Goal: Task Accomplishment & Management: Use online tool/utility

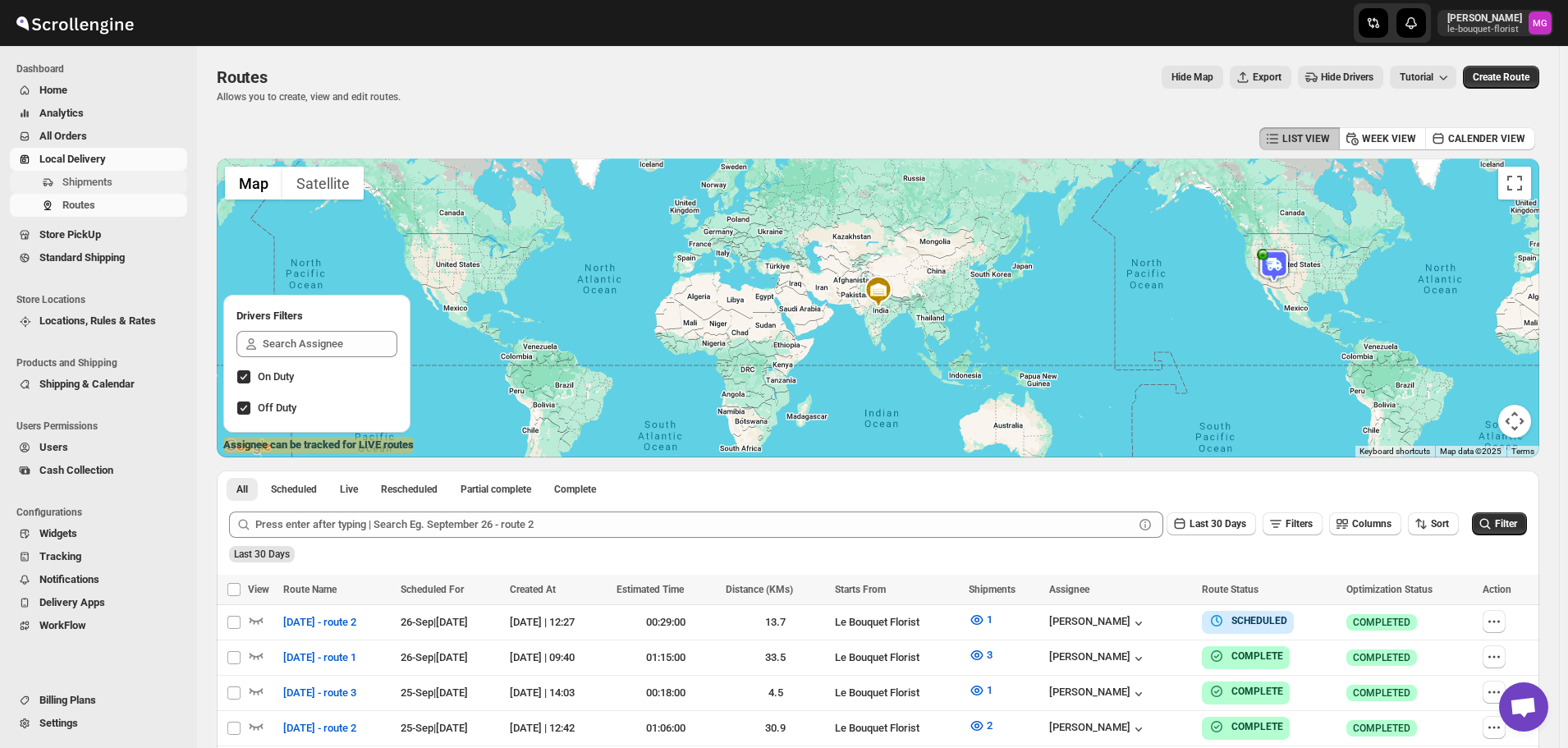
click at [120, 179] on span "Shipments" at bounding box center [123, 181] width 121 height 16
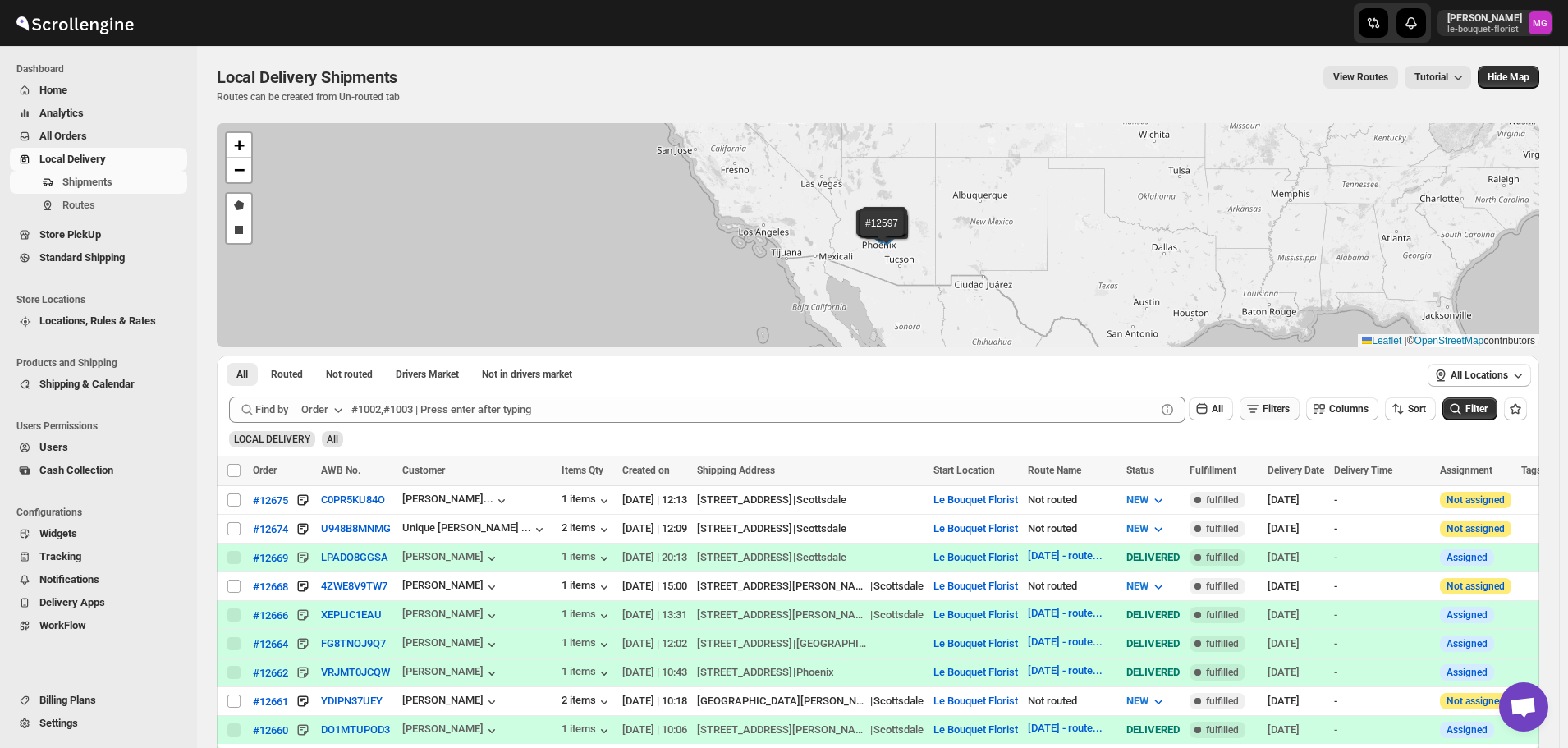
click at [1278, 410] on span "Filters" at bounding box center [1276, 409] width 28 height 11
click at [1296, 469] on span "Add Filter" at bounding box center [1282, 473] width 43 height 13
click at [1248, 478] on div "Select" at bounding box center [1278, 474] width 328 height 43
click at [1234, 469] on button "Select" at bounding box center [1188, 474] width 123 height 23
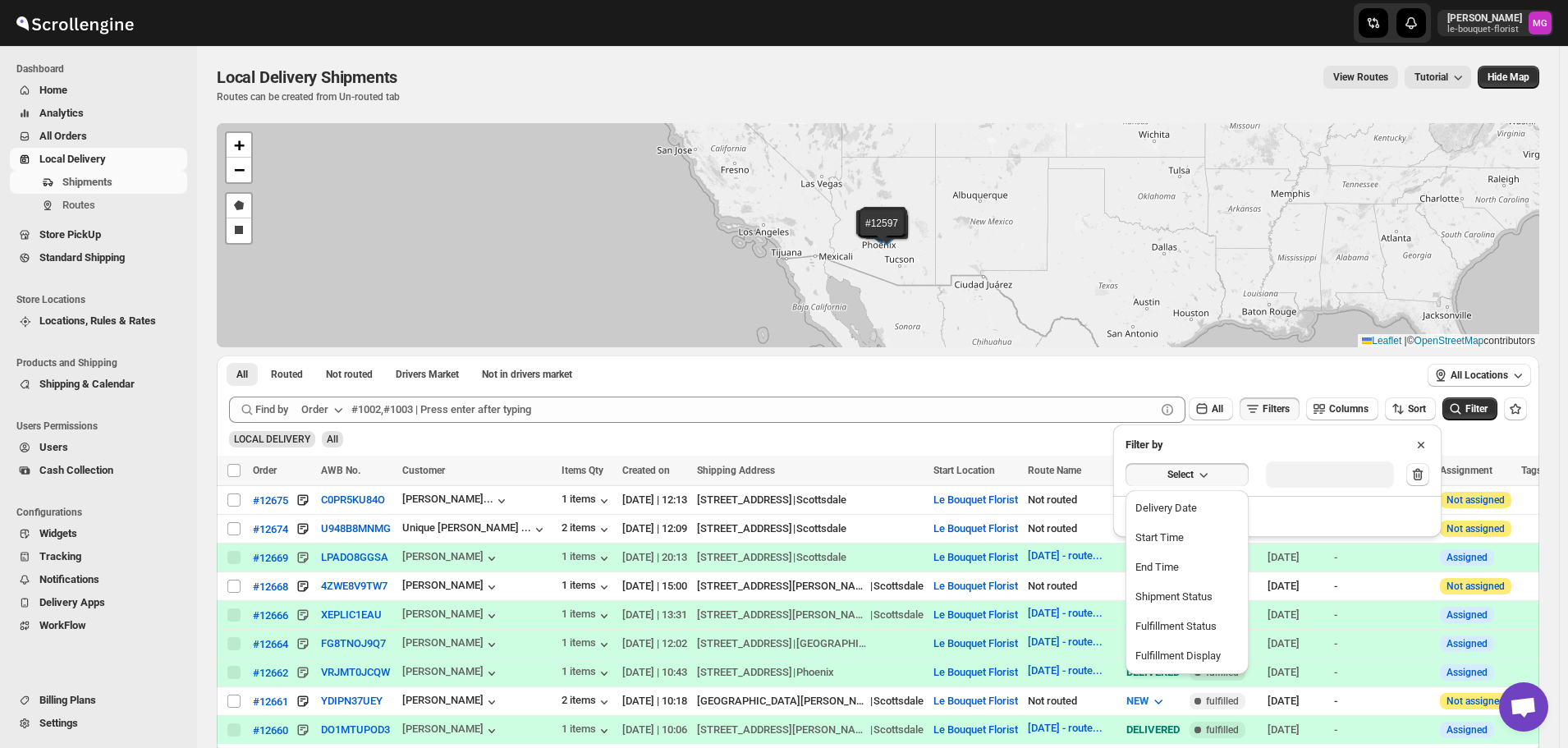
click at [1216, 506] on button "Delivery Date" at bounding box center [1187, 508] width 113 height 27
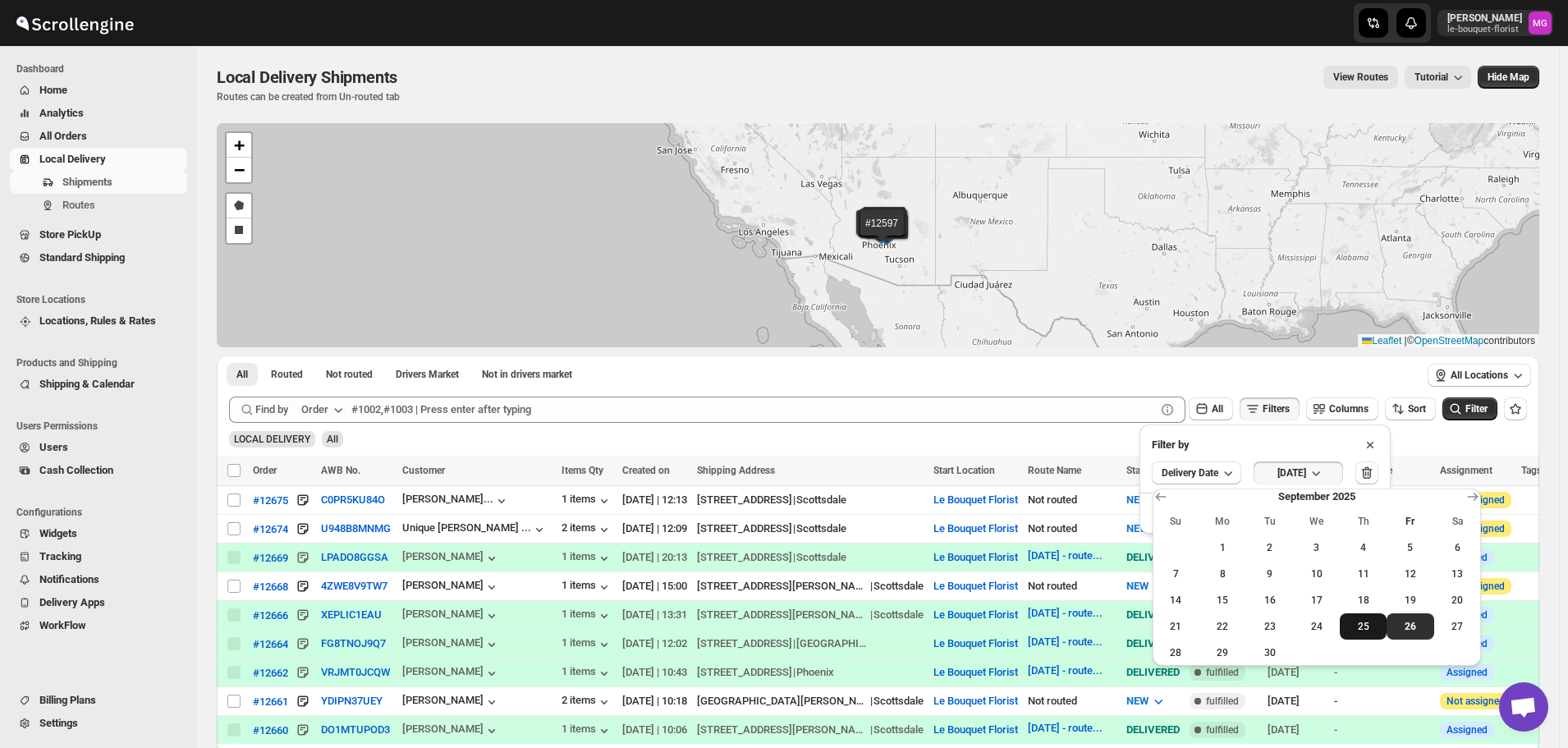
click at [1352, 618] on button "25" at bounding box center [1363, 627] width 46 height 27
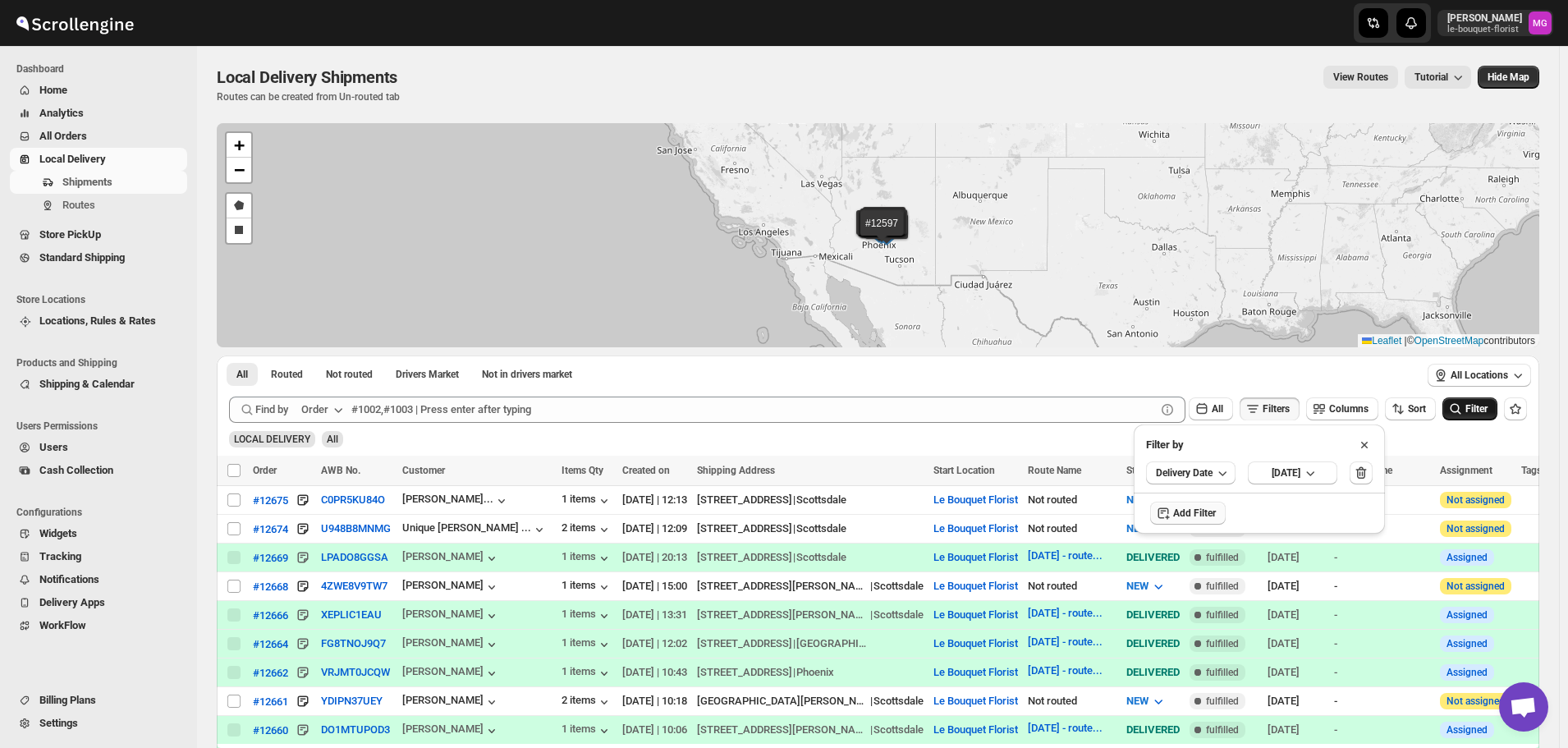
click at [1456, 408] on icon "submit" at bounding box center [1455, 408] width 16 height 16
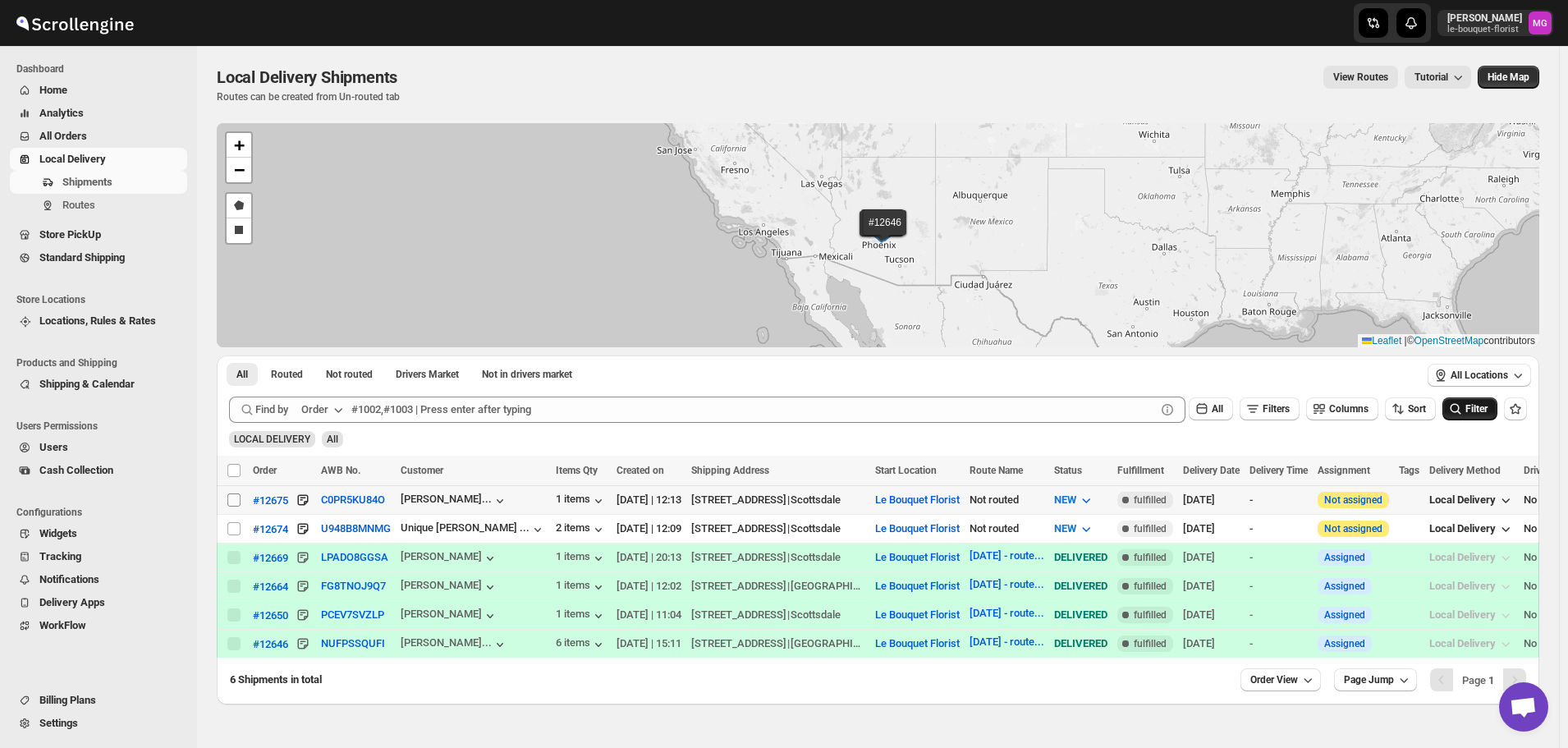
click at [234, 499] on input "Select shipment" at bounding box center [234, 500] width 13 height 13
checkbox input "true"
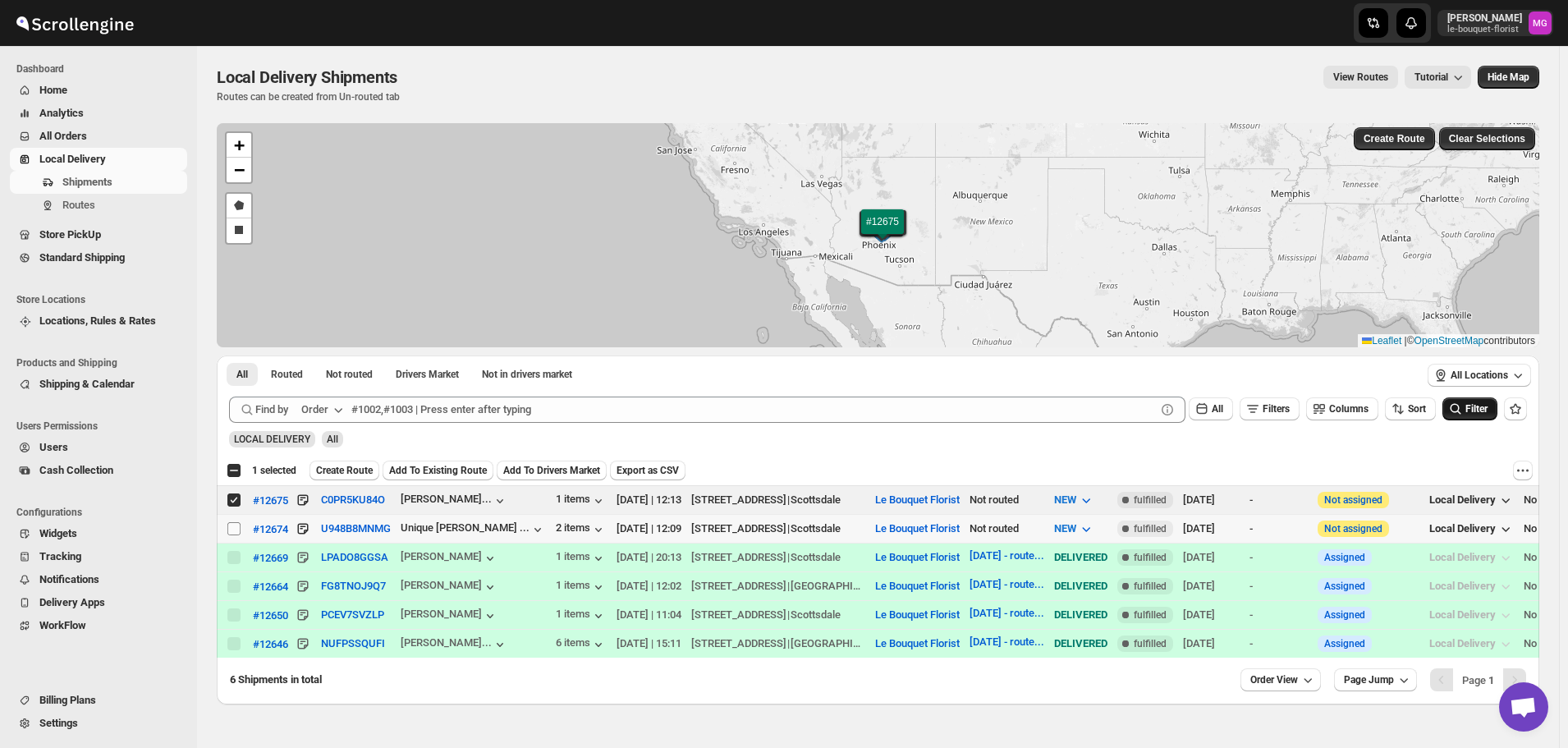
click at [236, 521] on input "Select shipment" at bounding box center [234, 528] width 13 height 13
checkbox input "true"
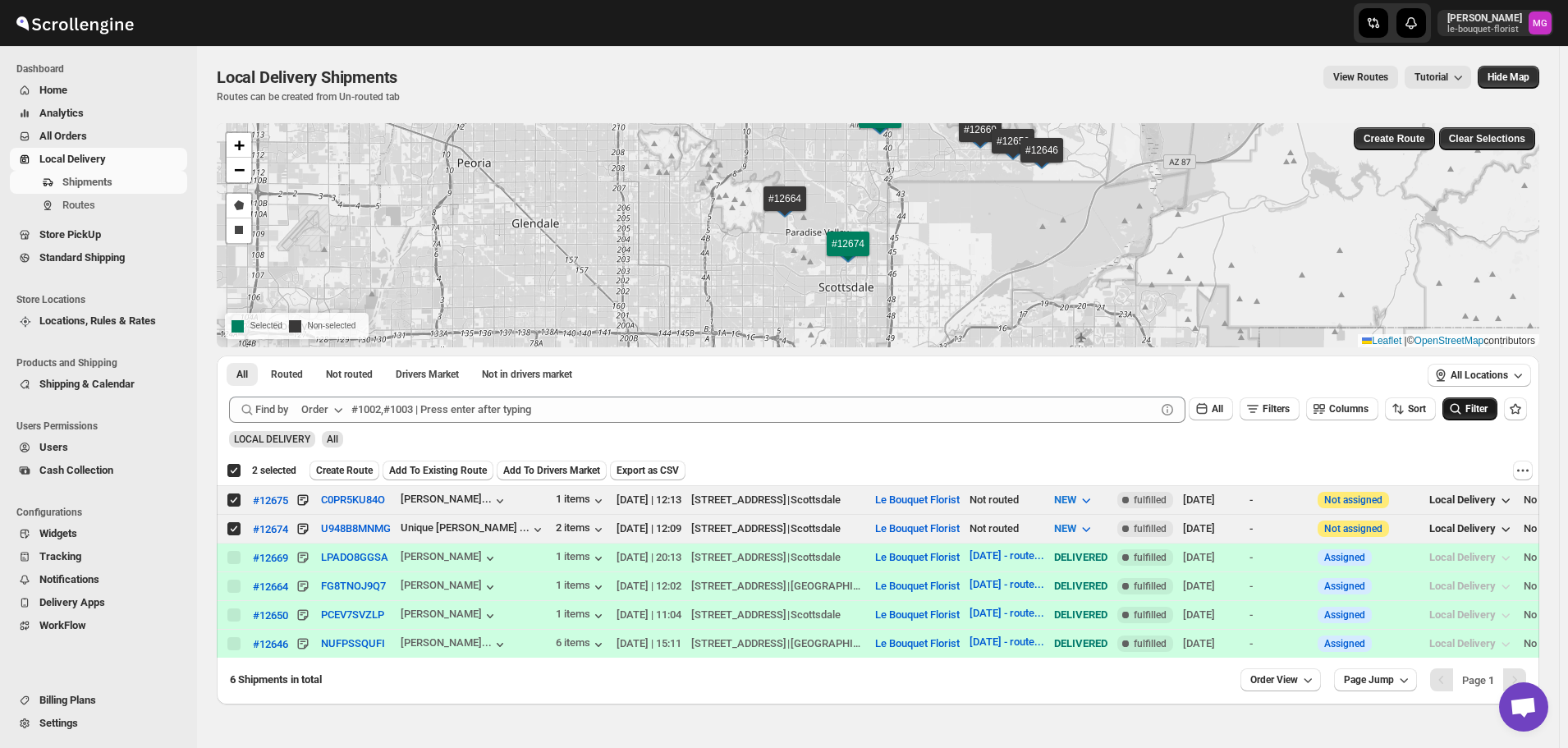
drag, startPoint x: 959, startPoint y: 276, endPoint x: 941, endPoint y: 234, distance: 45.7
click at [941, 234] on div "#12669 #12664 #12650 #12646 #12675 #12674 + − Draw a polygon Draw a rectangle S…" at bounding box center [878, 235] width 1322 height 224
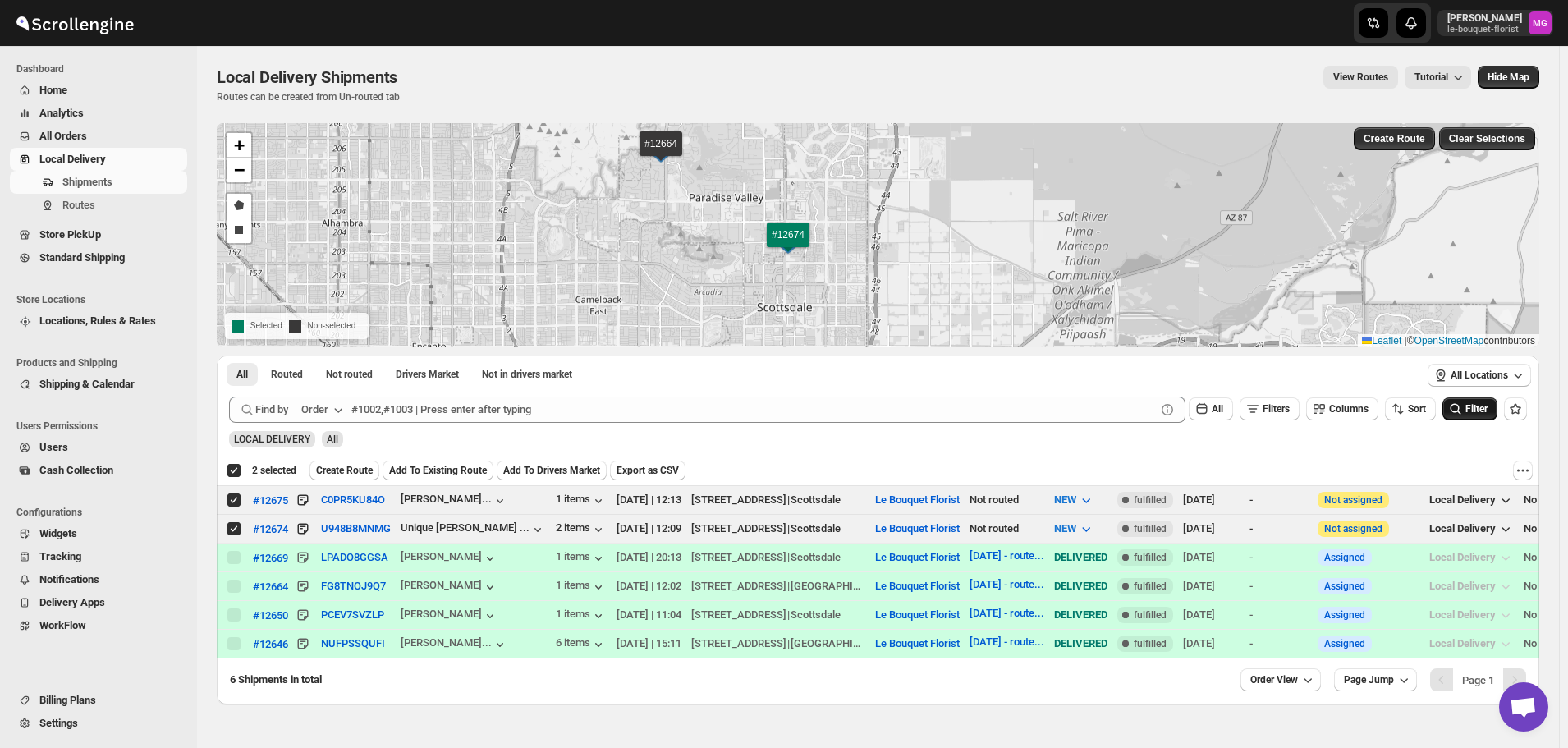
drag, startPoint x: 930, startPoint y: 294, endPoint x: 814, endPoint y: 278, distance: 117.1
click at [890, 275] on div "#12669 #12664 #12650 #12646 #12675 #12674 + − Draw a polygon Draw a rectangle S…" at bounding box center [878, 235] width 1322 height 224
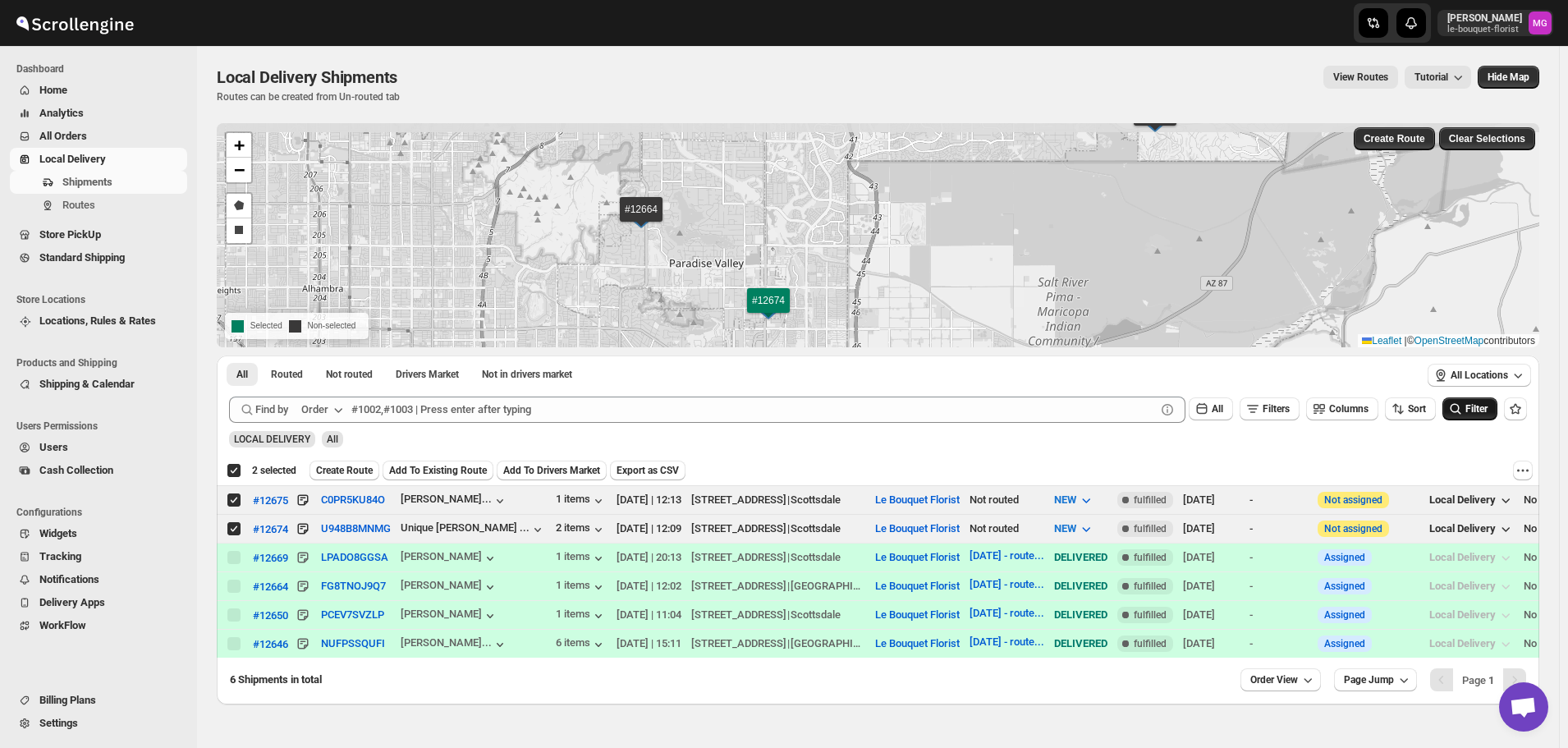
drag, startPoint x: 934, startPoint y: 246, endPoint x: 912, endPoint y: 291, distance: 50.1
click at [914, 310] on div "#12669 #12664 #12650 #12646 #12675 #12674 + − Draw a polygon Draw a rectangle S…" at bounding box center [878, 235] width 1322 height 224
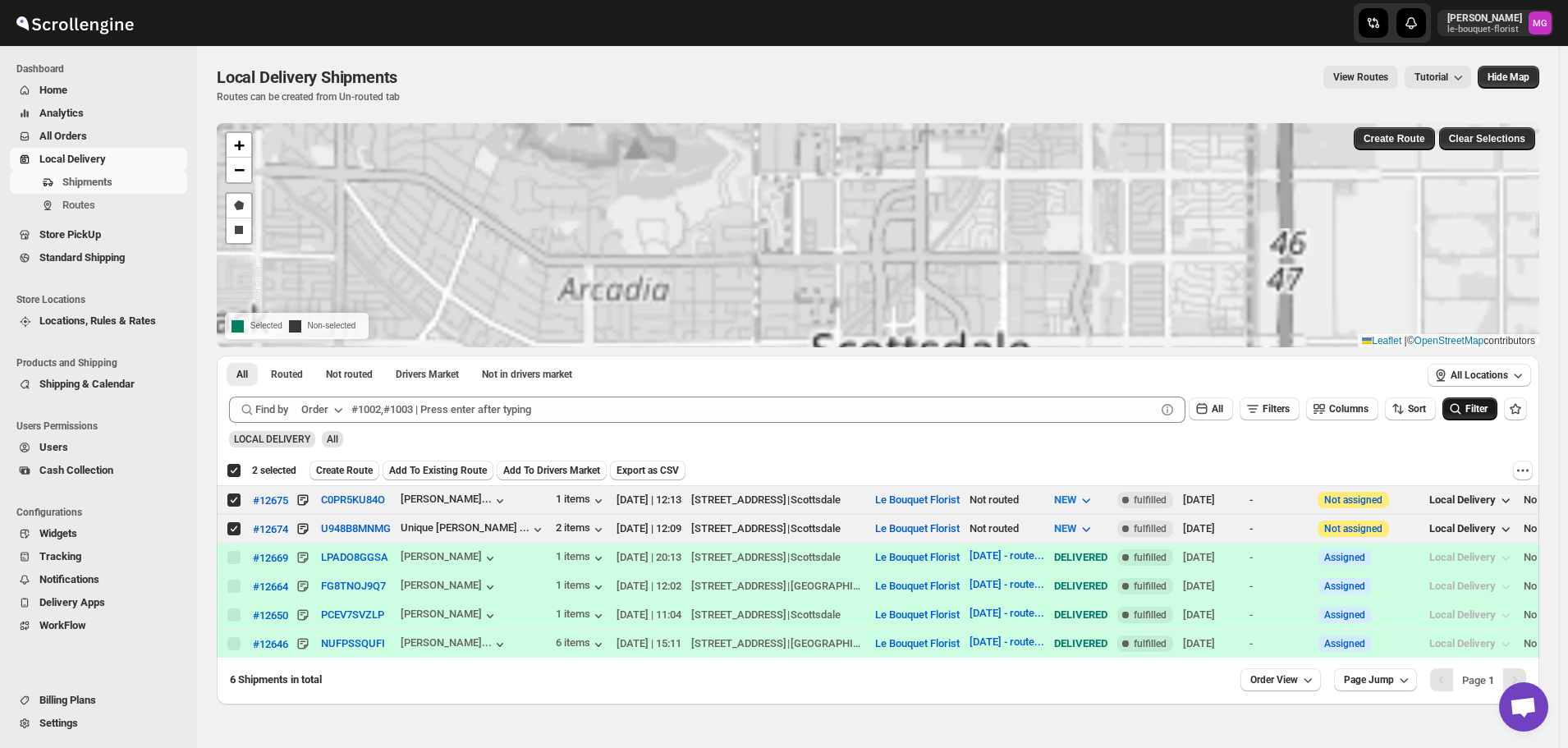
drag, startPoint x: 938, startPoint y: 228, endPoint x: 892, endPoint y: 295, distance: 81.3
click at [892, 295] on div "#12669 #12664 #12650 #12646 #12675 #12674 + − Draw a polygon Draw a rectangle S…" at bounding box center [878, 235] width 1322 height 224
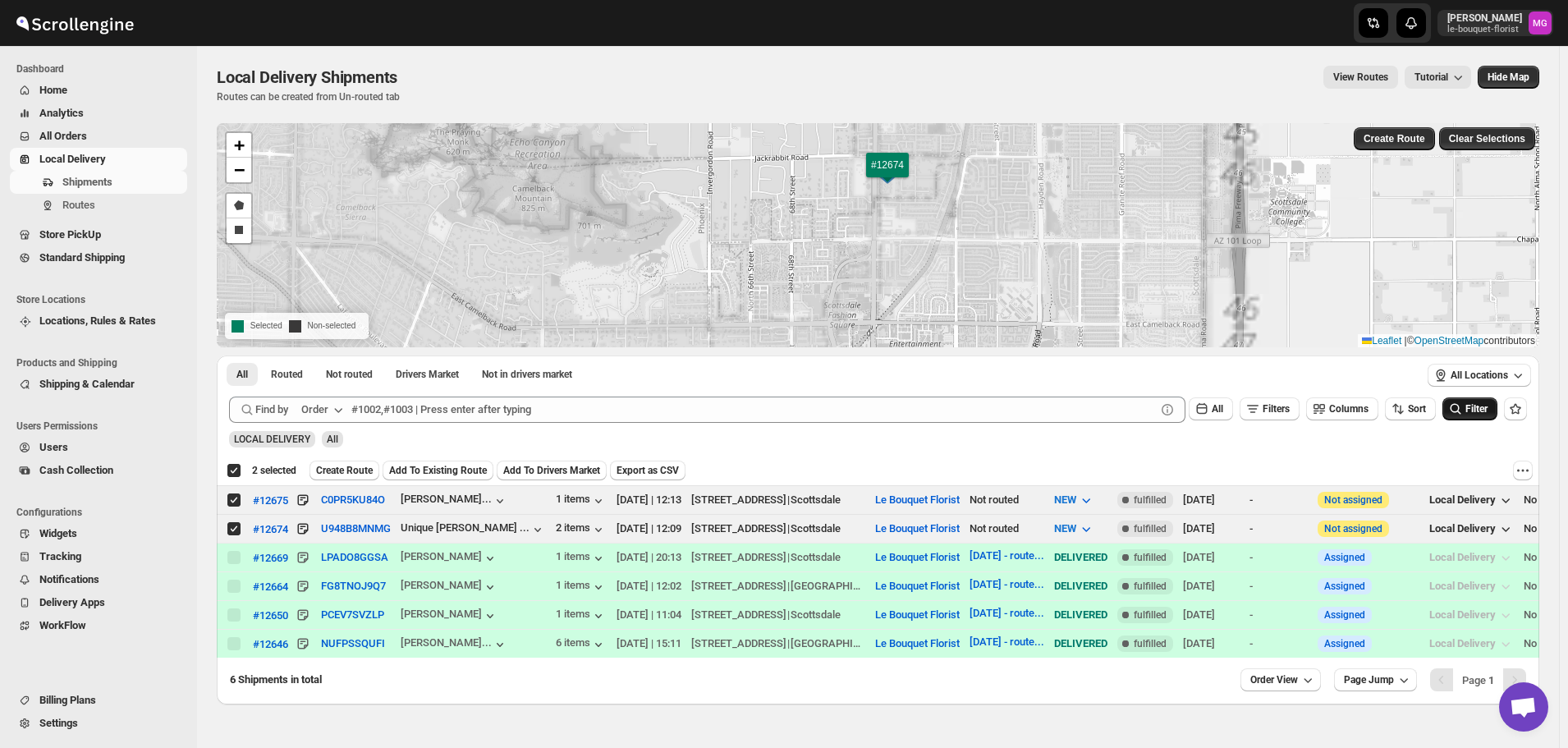
drag, startPoint x: 927, startPoint y: 223, endPoint x: 919, endPoint y: 260, distance: 37.9
click at [919, 260] on div "#12669 #12664 #12650 #12646 #12675 #12674 + − Draw a polygon Draw a rectangle S…" at bounding box center [878, 235] width 1322 height 224
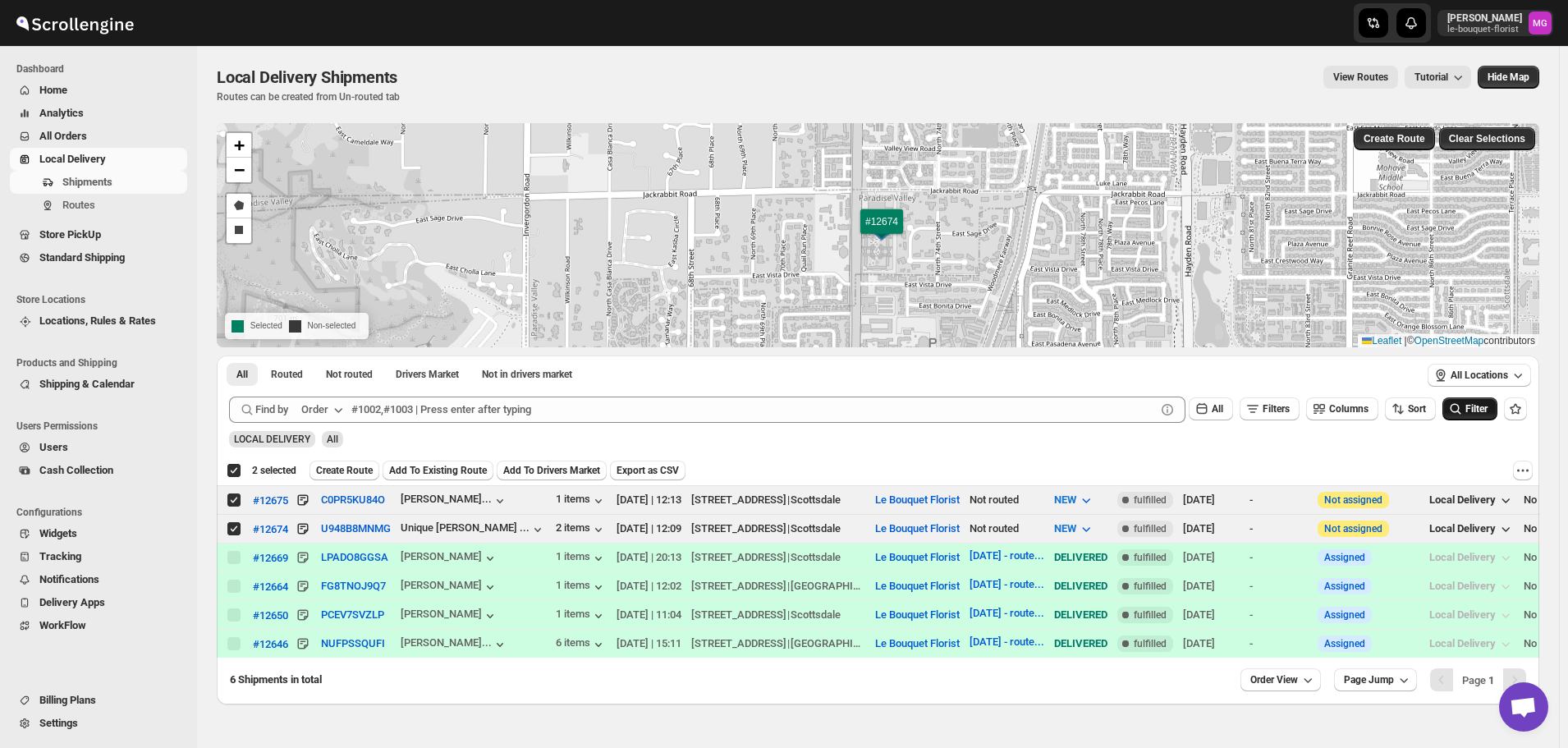
drag, startPoint x: 919, startPoint y: 231, endPoint x: 895, endPoint y: 263, distance: 40.0
click at [895, 263] on div "#12669 #12664 #12650 #12646 #12675 #12674 + − Draw a polygon Draw a rectangle S…" at bounding box center [878, 235] width 1322 height 224
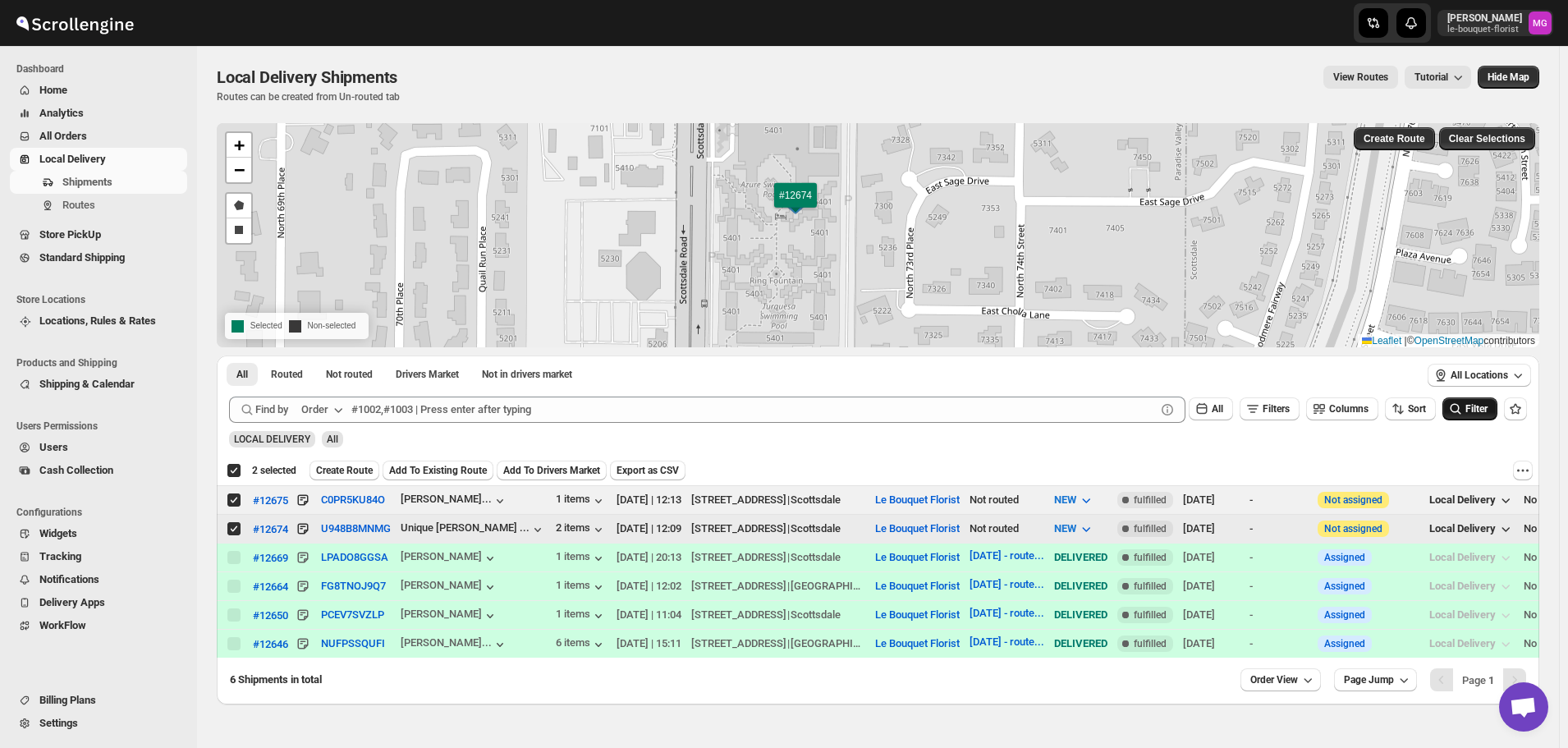
click at [239, 524] on input "Select shipment" at bounding box center [234, 528] width 13 height 13
checkbox input "false"
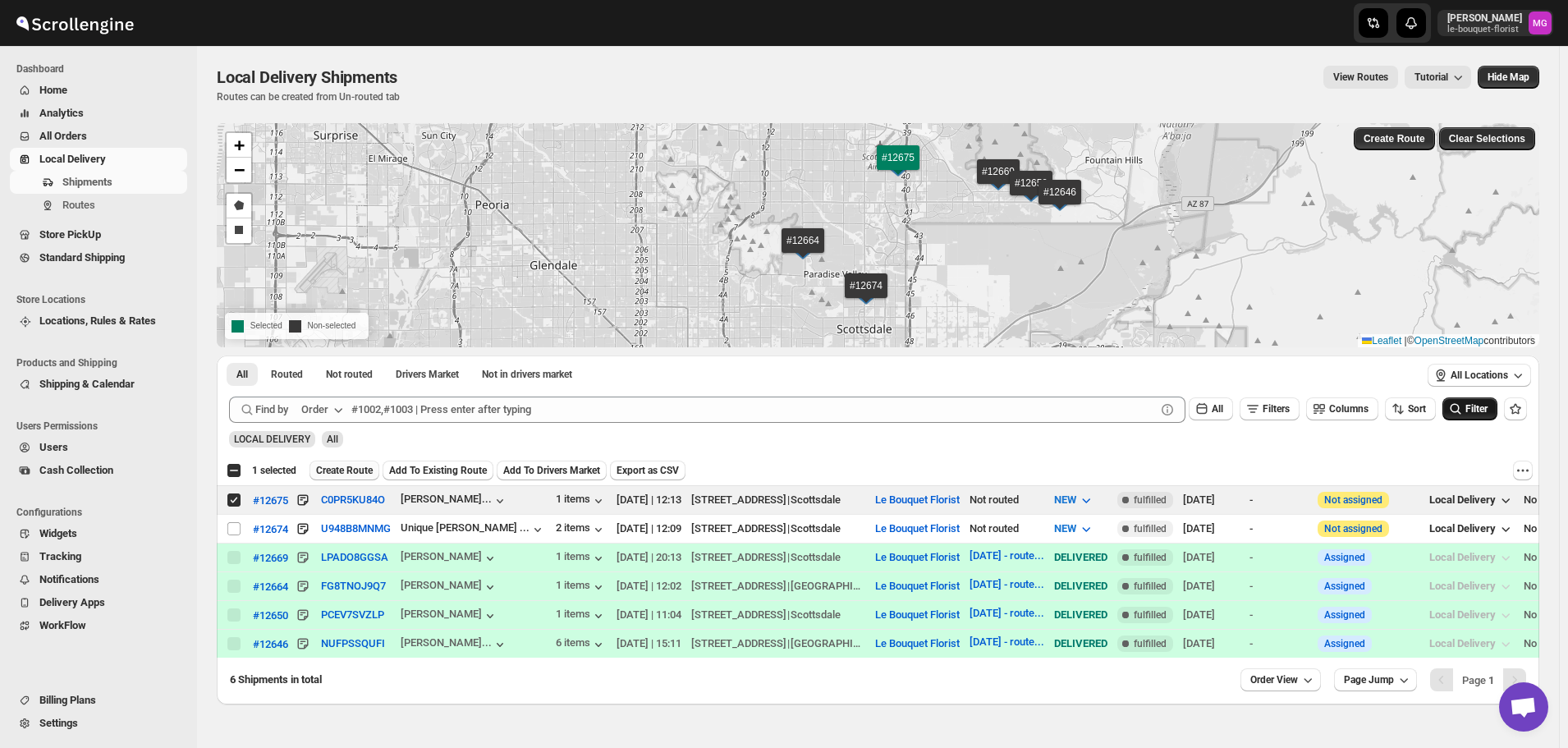
click at [345, 475] on span "Create Route" at bounding box center [344, 470] width 57 height 13
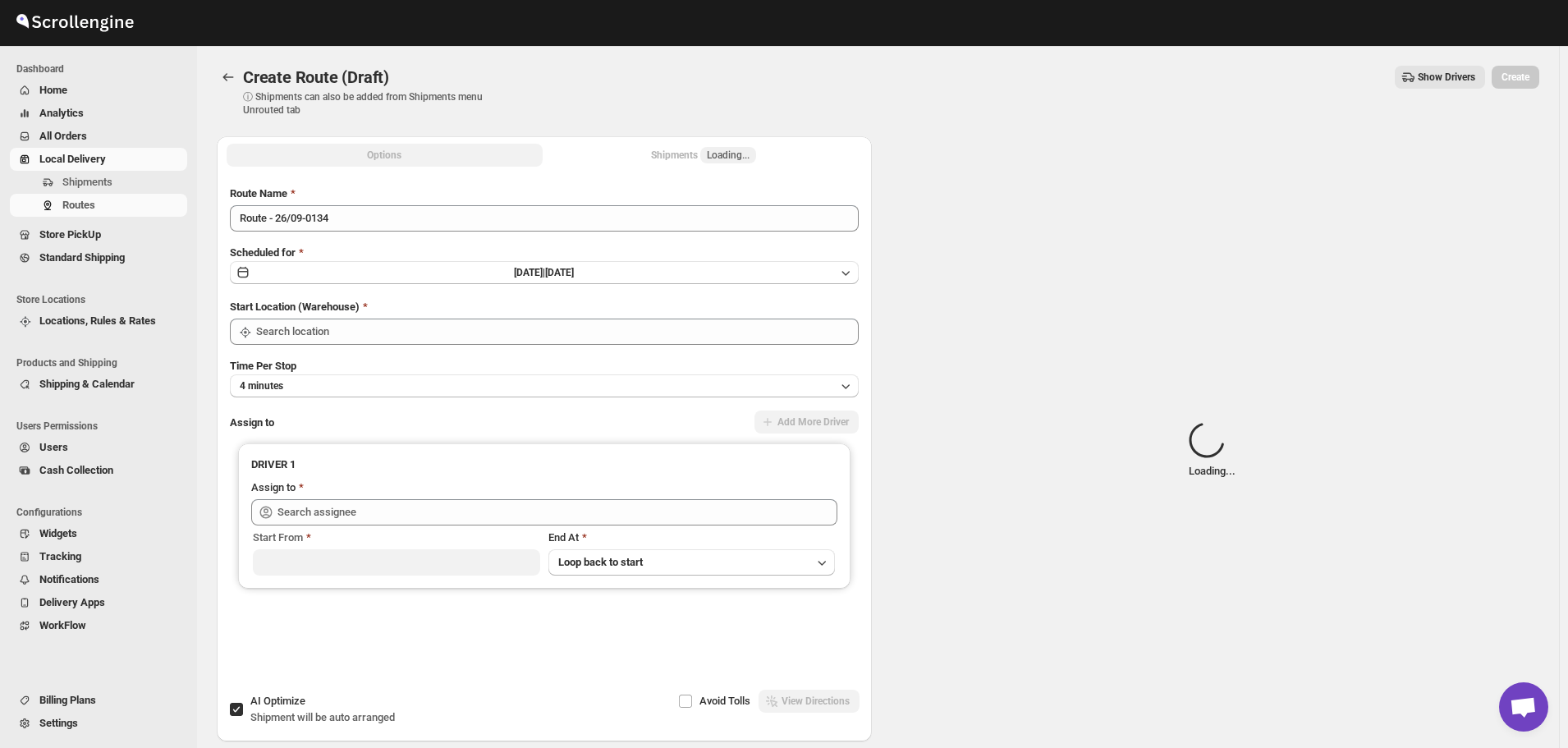
type input "Le Bouquet Florist"
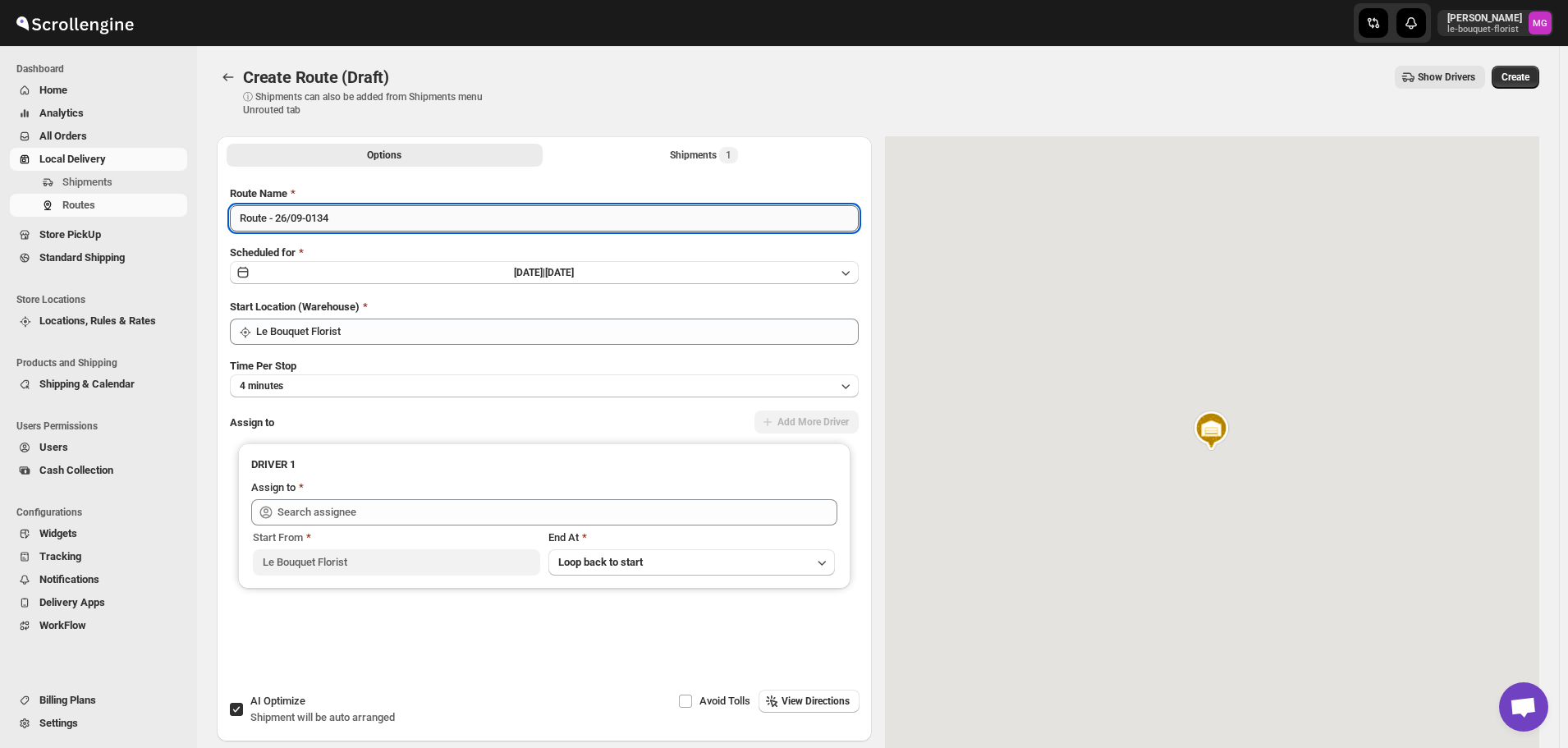
click at [366, 211] on input "Route - 26/09-0134" at bounding box center [544, 218] width 629 height 27
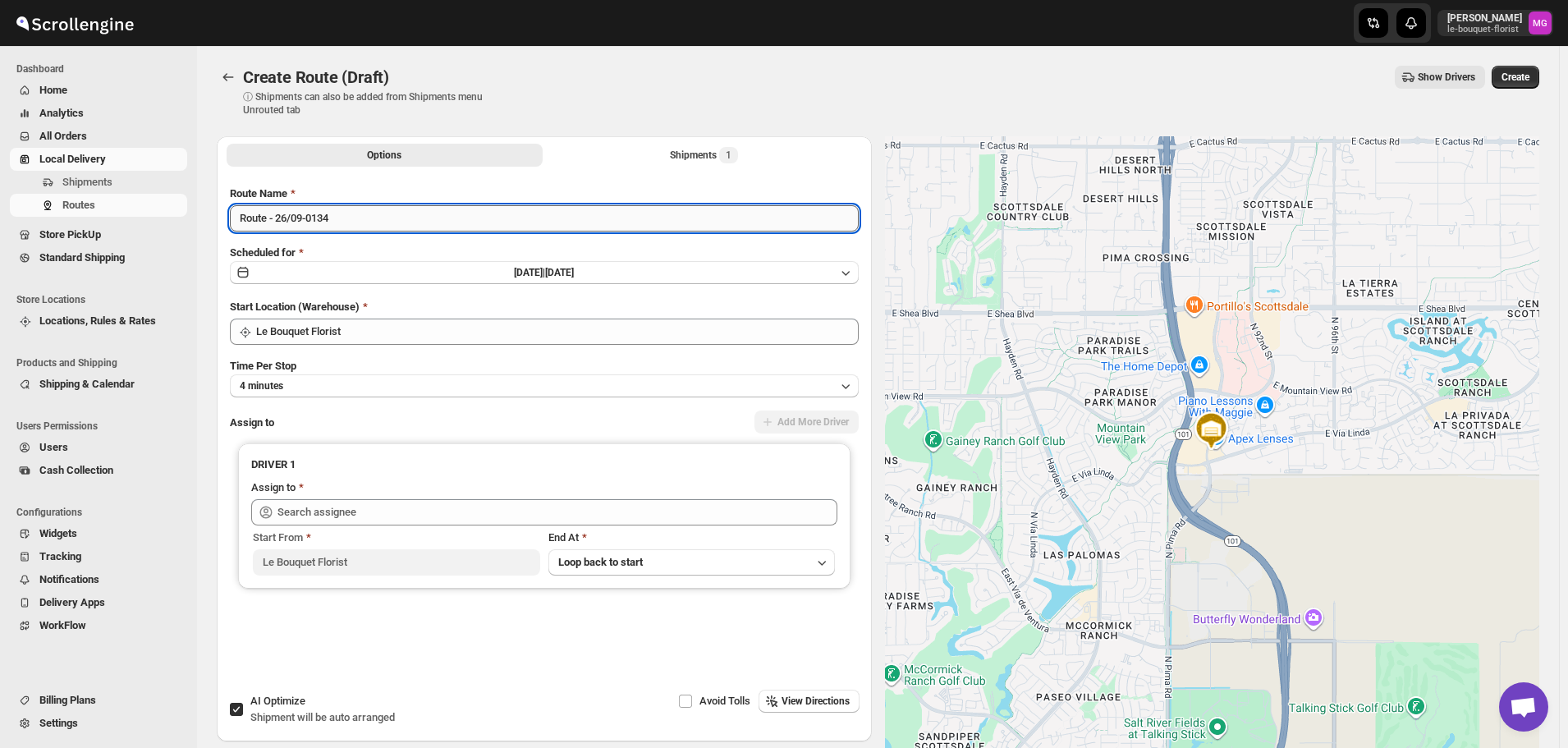
click at [366, 211] on input "Route - 26/09-0134" at bounding box center [544, 218] width 629 height 27
type input "[DATE] - route 3"
click at [260, 715] on span "Shipment will be auto arranged" at bounding box center [323, 717] width 144 height 12
click at [243, 715] on input "AI Optimize Shipment will be auto arranged" at bounding box center [236, 709] width 13 height 13
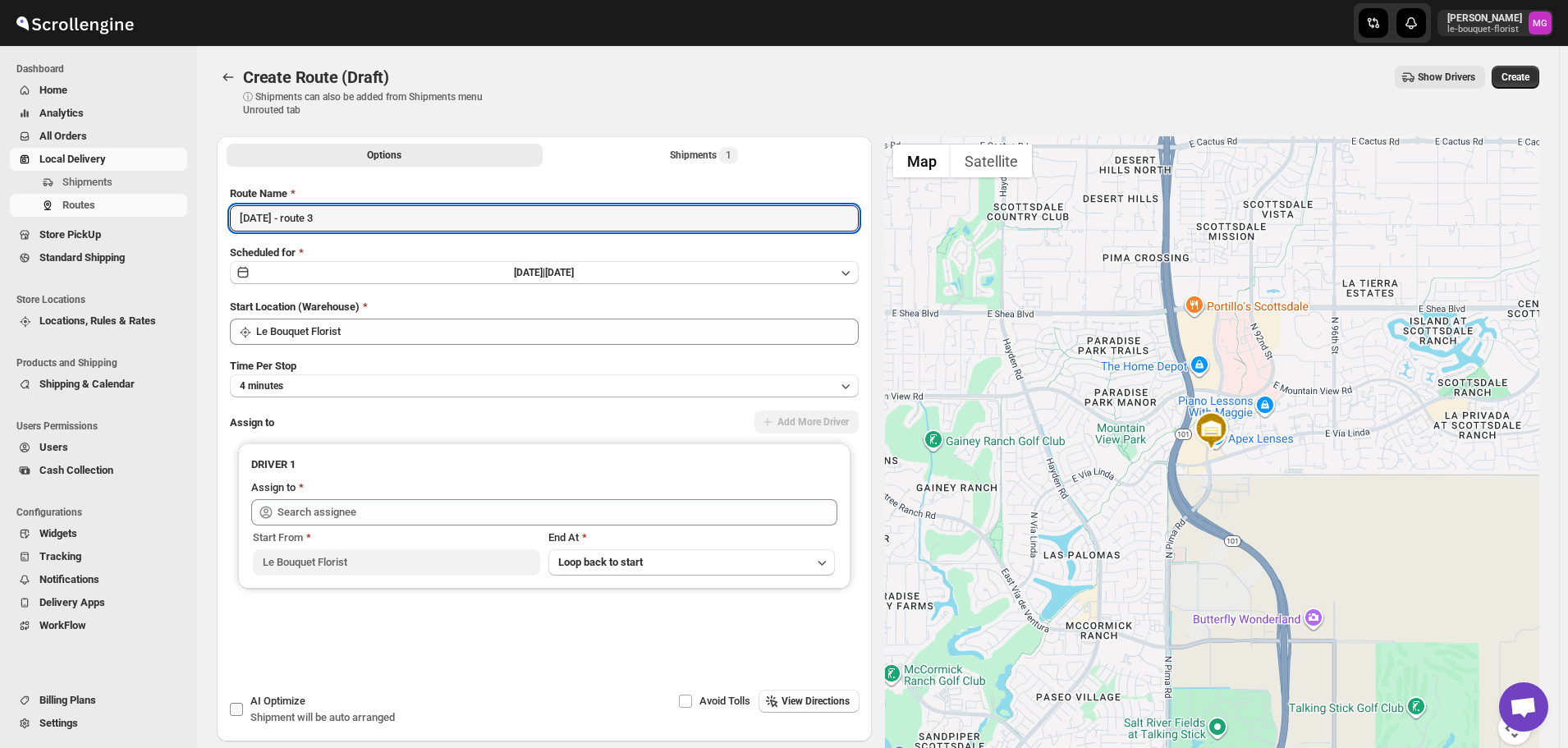
checkbox input "false"
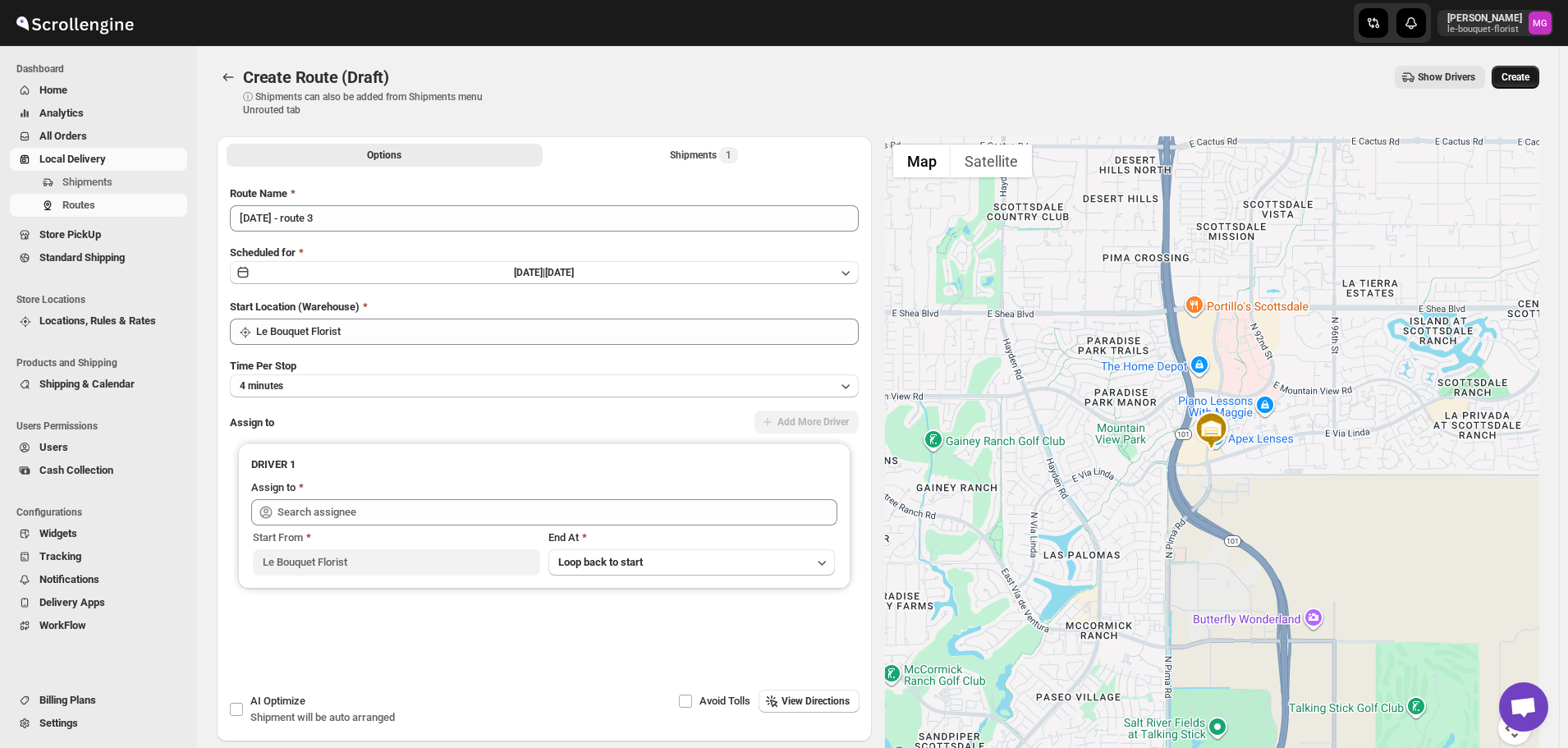
click at [1529, 82] on span "Create" at bounding box center [1515, 77] width 28 height 13
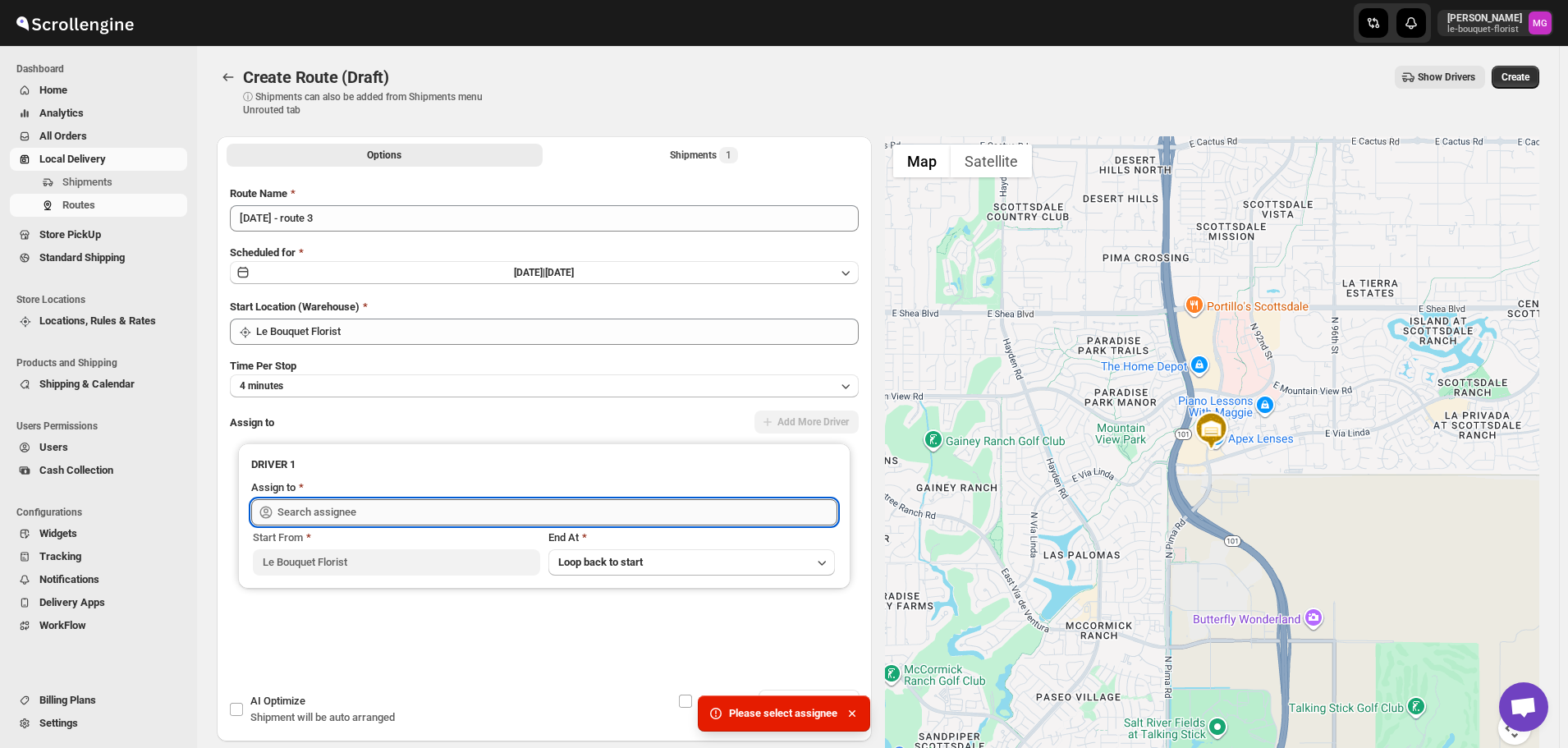
click at [392, 512] on input "text" at bounding box center [558, 512] width 560 height 27
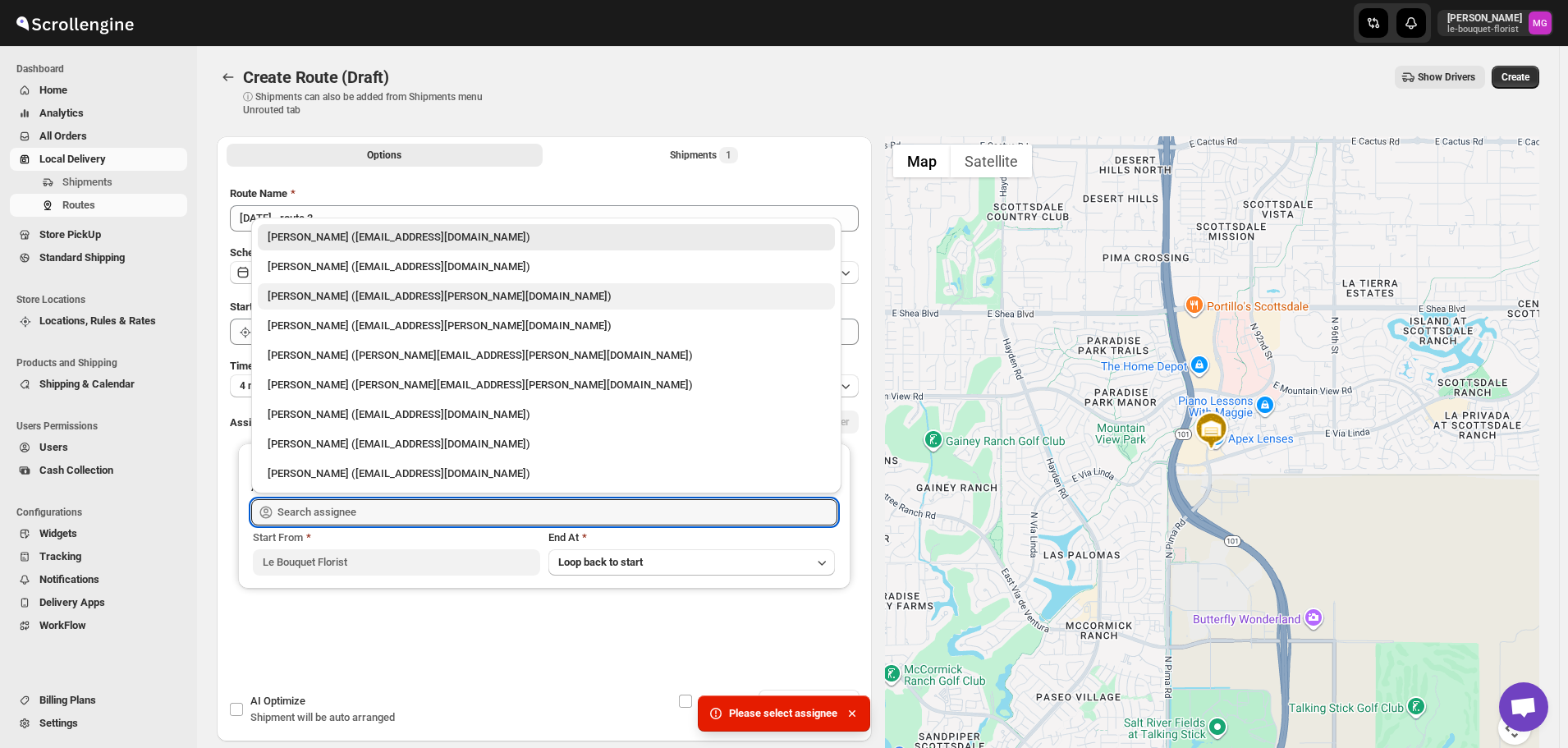
click at [336, 292] on div "[PERSON_NAME] ([EMAIL_ADDRESS][PERSON_NAME][DOMAIN_NAME])" at bounding box center [546, 296] width 558 height 16
type input "[PERSON_NAME] ([EMAIL_ADDRESS][PERSON_NAME][DOMAIN_NAME])"
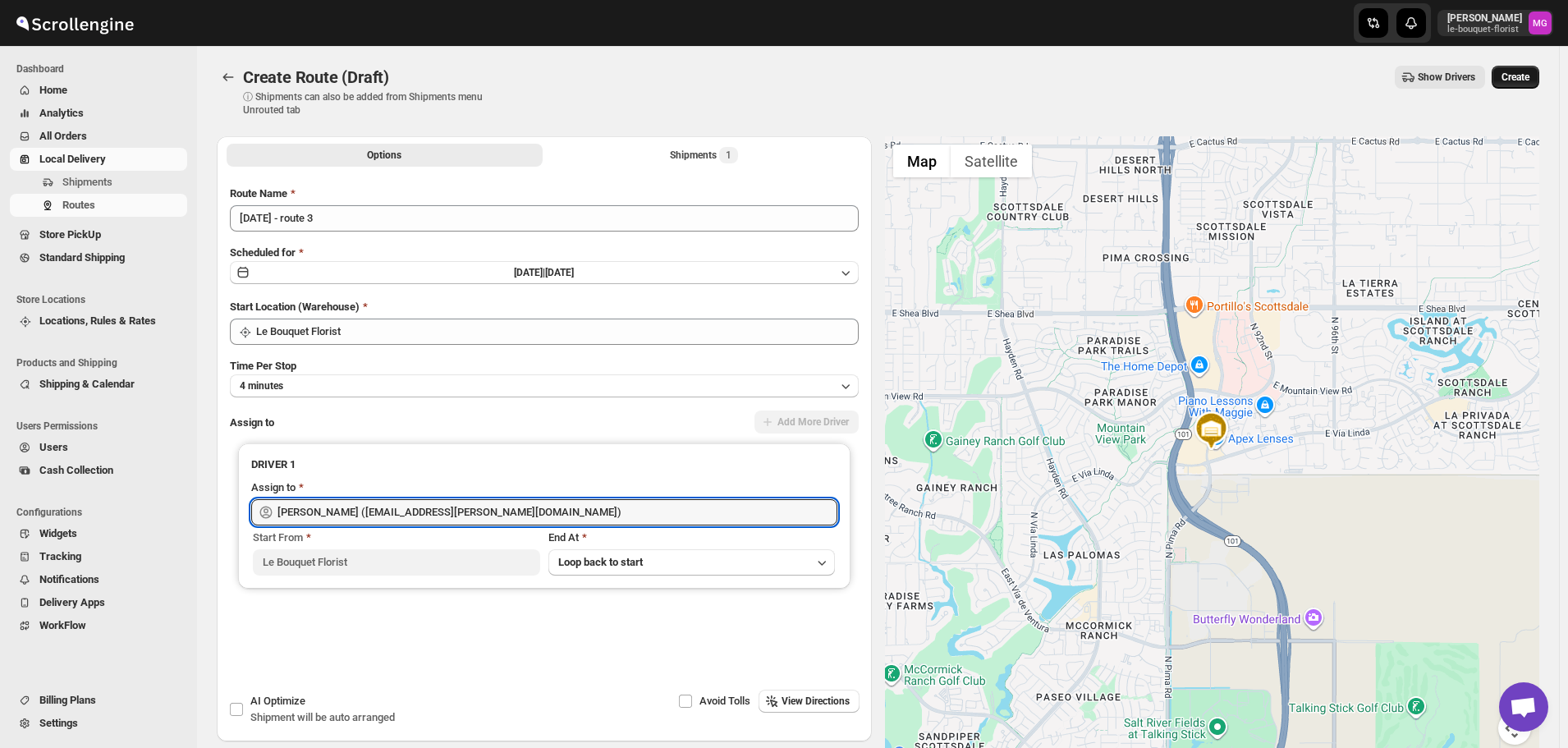
click at [1513, 84] on button "Create" at bounding box center [1516, 77] width 47 height 23
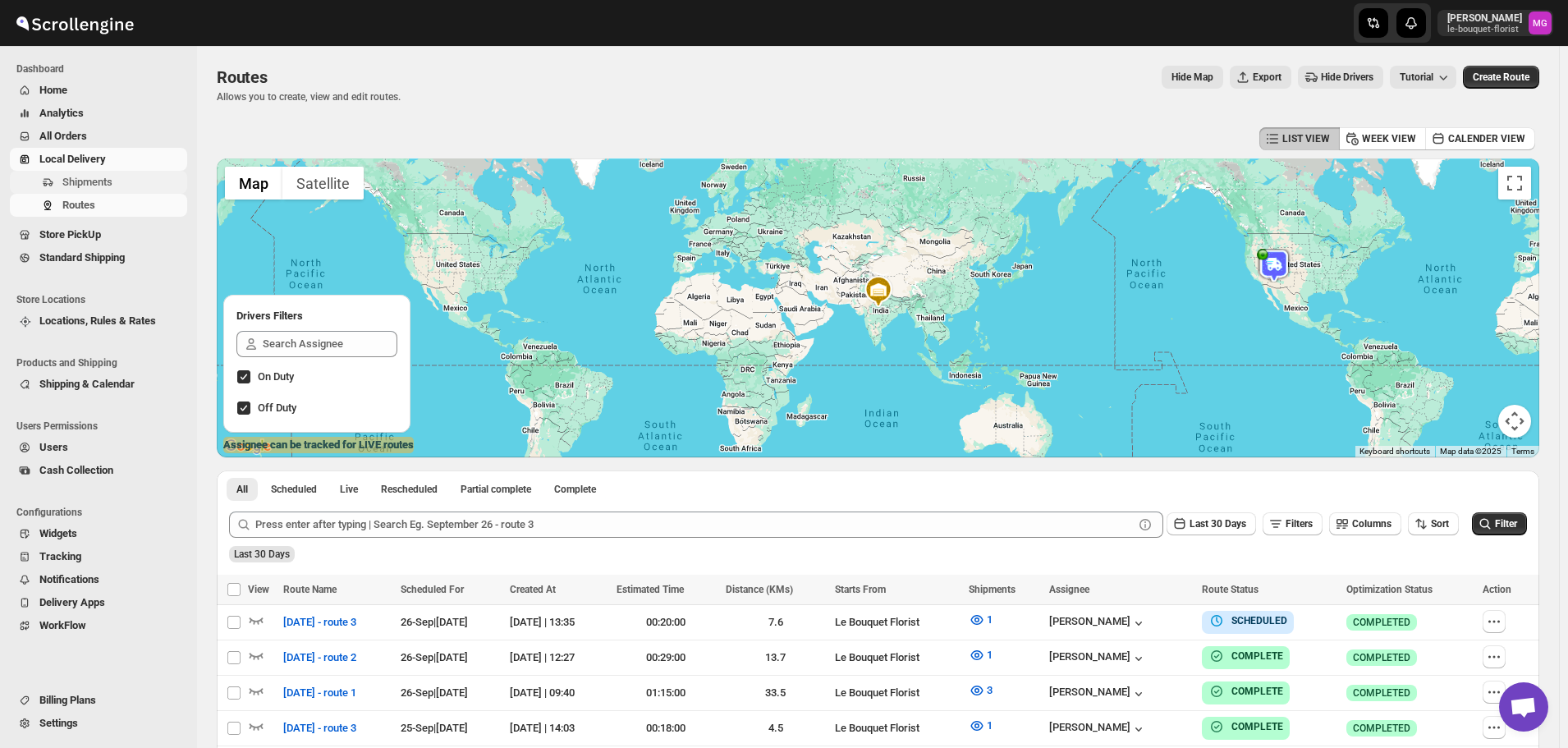
click at [46, 173] on button "Shipments" at bounding box center [98, 182] width 177 height 23
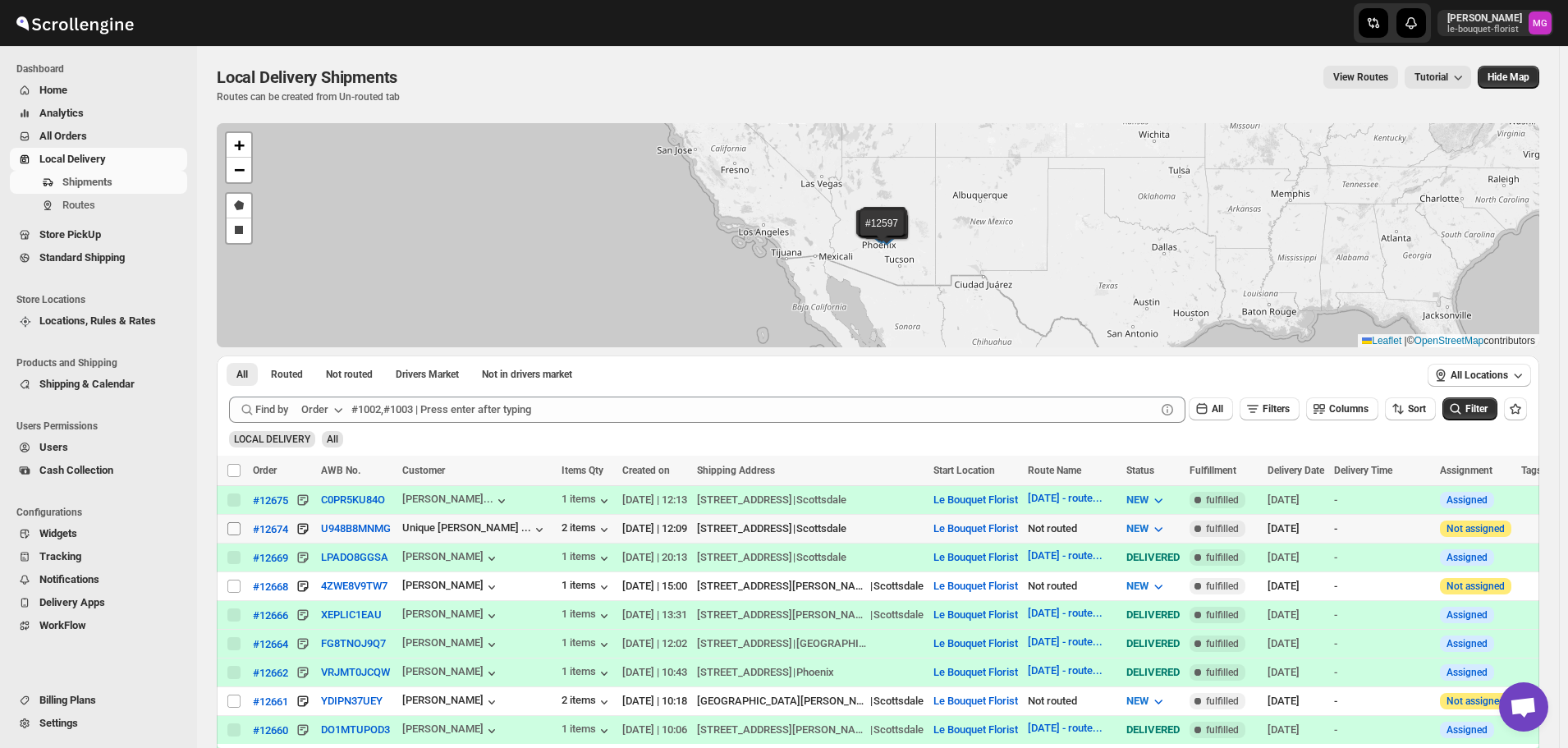
click at [230, 533] on input "Select shipment" at bounding box center [234, 528] width 13 height 13
checkbox input "true"
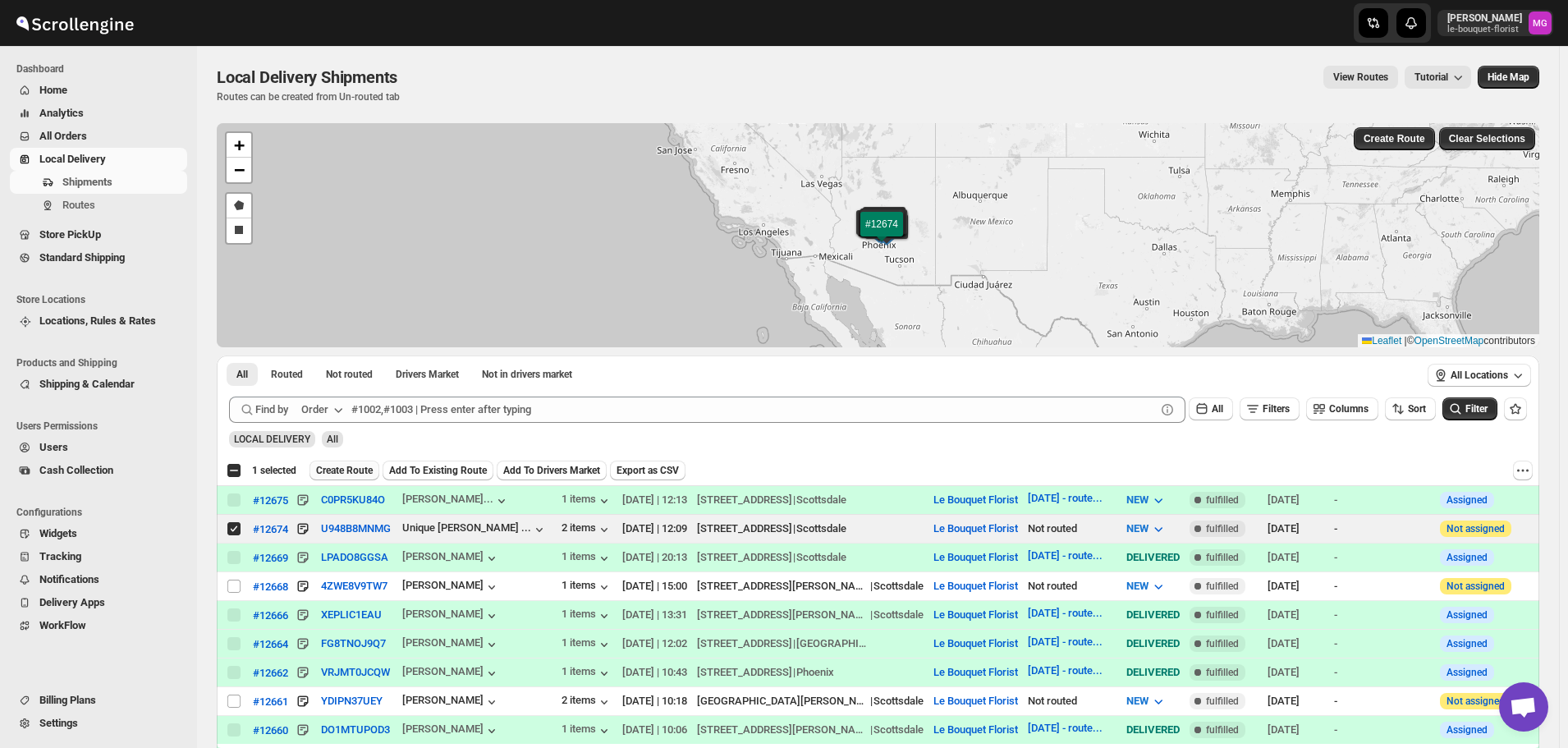
click at [321, 474] on span "Create Route" at bounding box center [344, 470] width 57 height 13
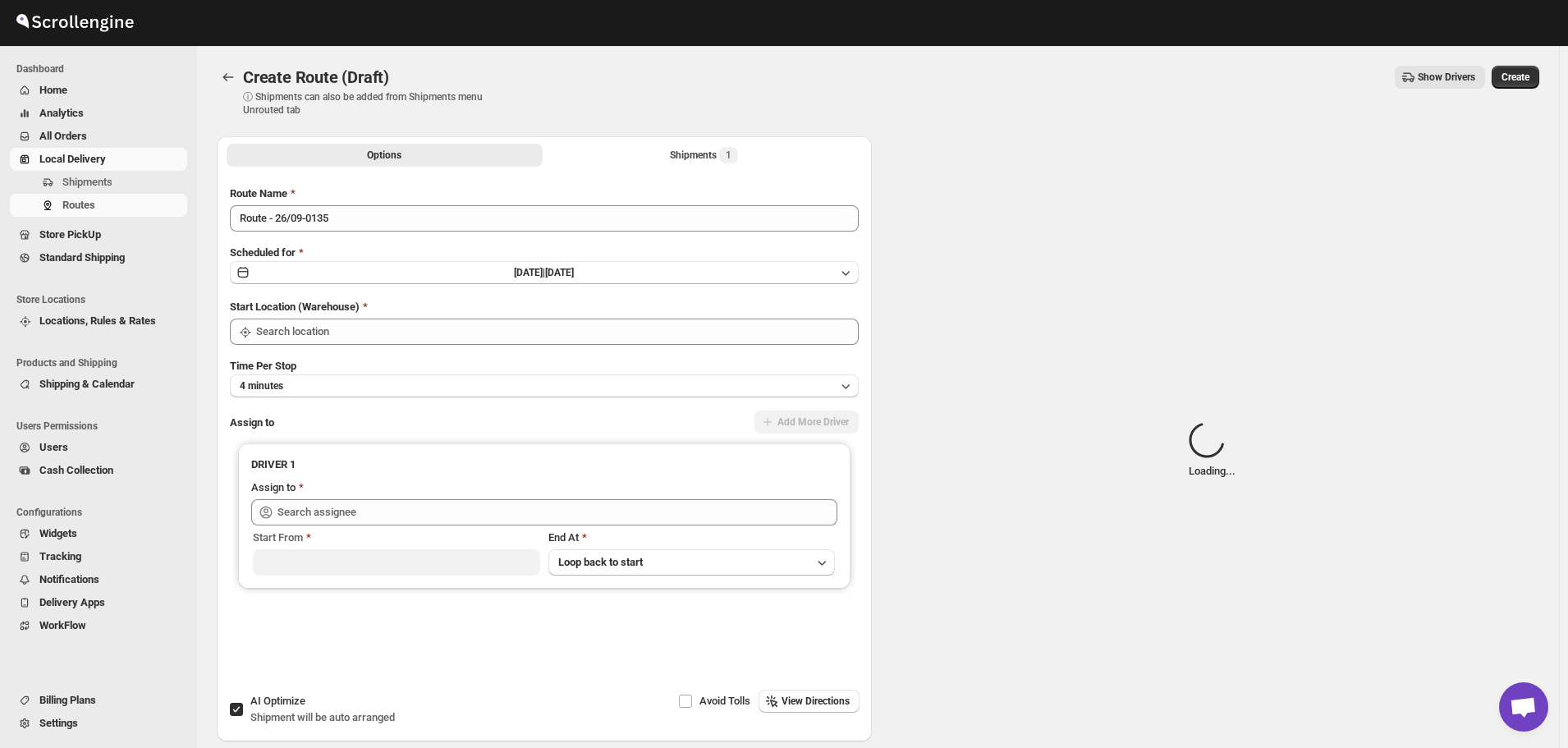
type input "Le Bouquet Florist"
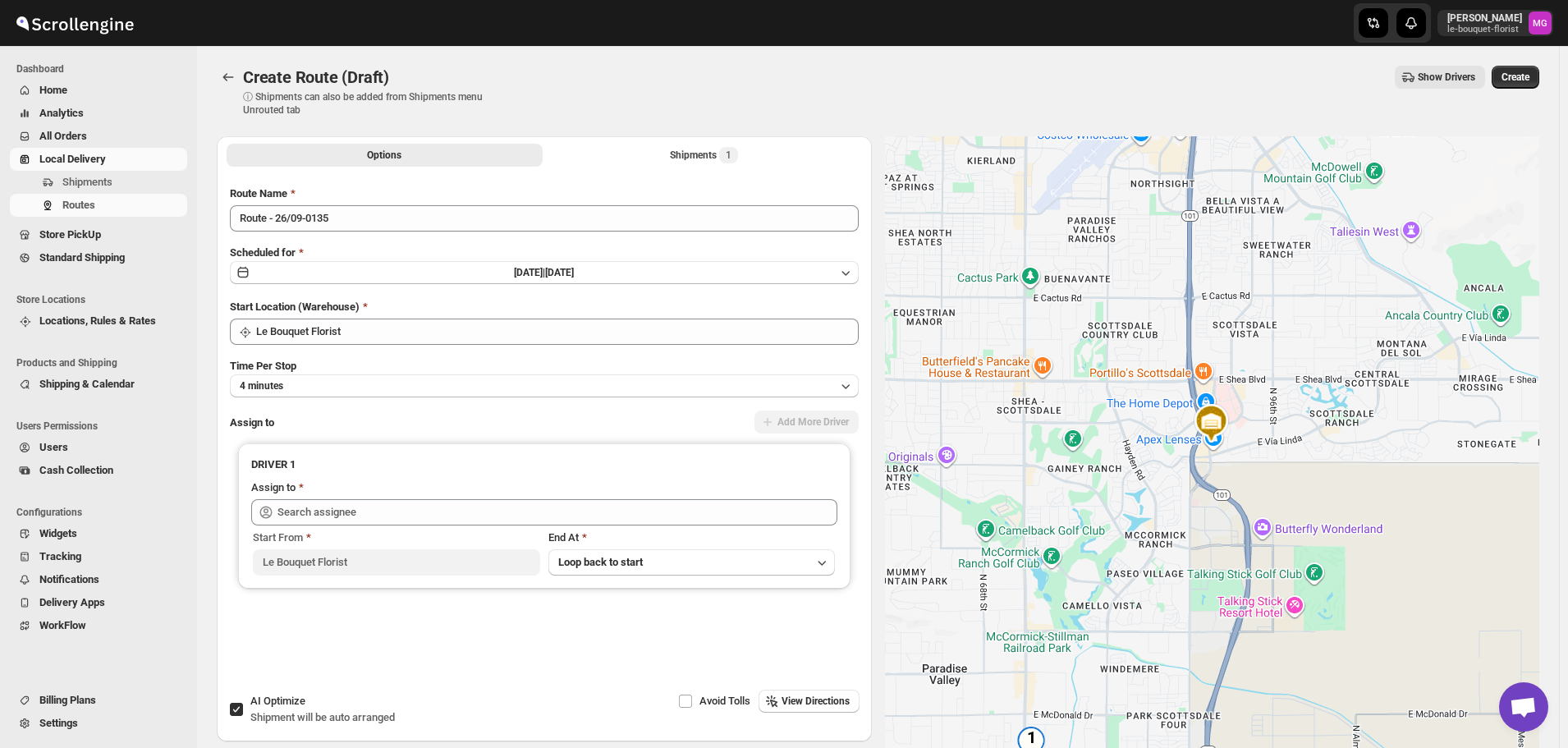
click at [301, 204] on div "Route Name Route - 26/09-0135" at bounding box center [544, 209] width 629 height 46
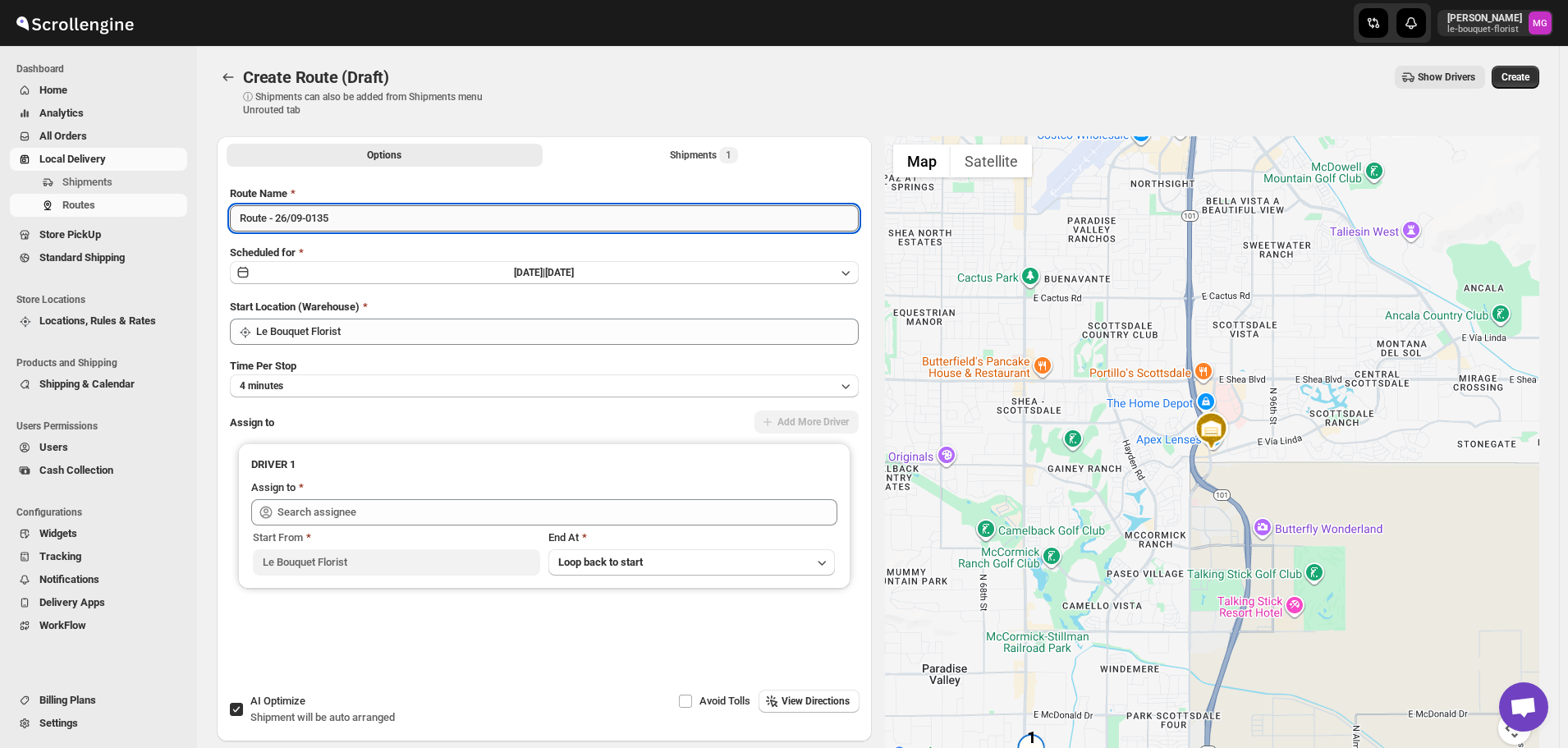
click at [303, 215] on input "Route - 26/09-0135" at bounding box center [544, 218] width 629 height 27
type input "s"
type input "[DATE] - route 3"
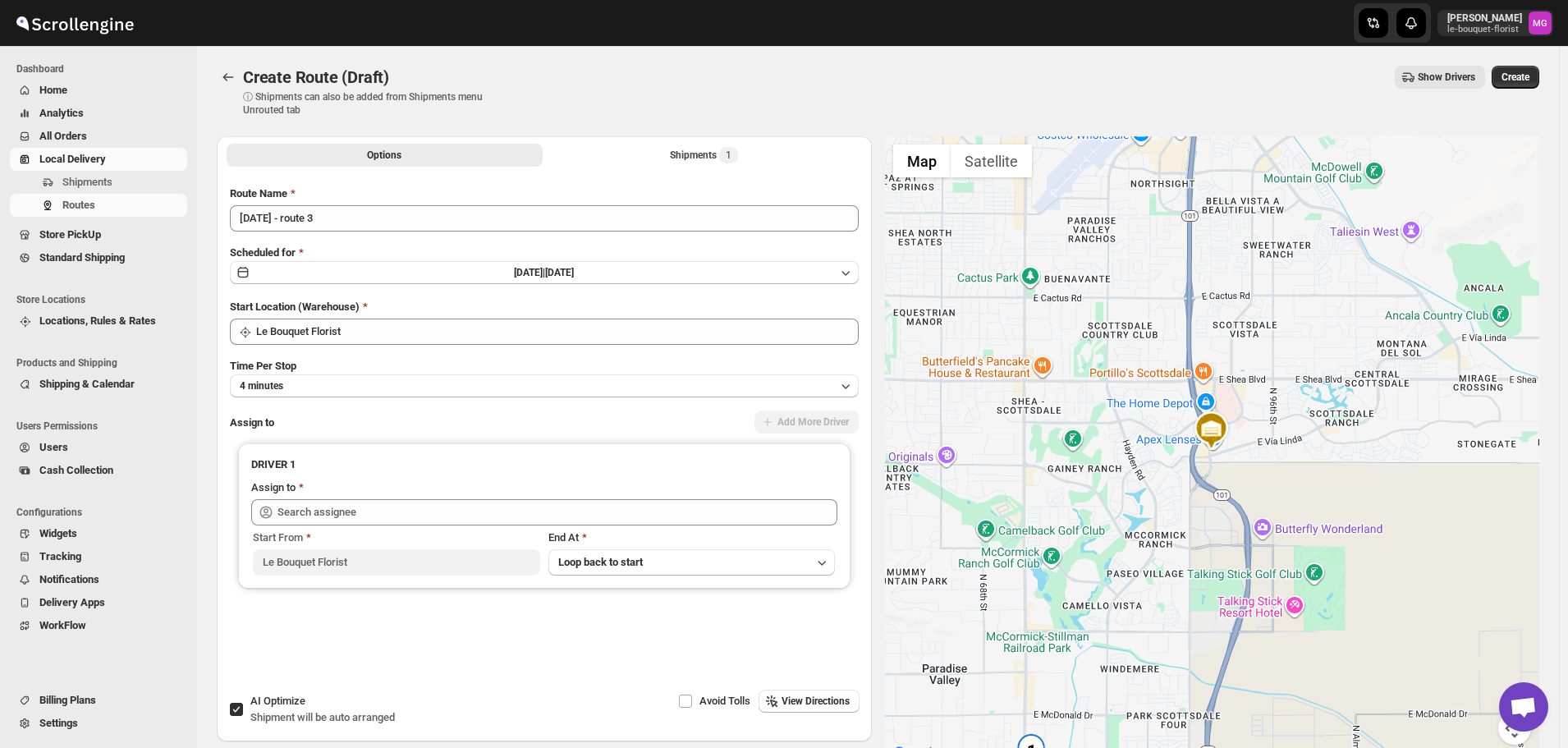
click at [246, 697] on label "AI Optimize Shipment will be auto arranged" at bounding box center [311, 709] width 166 height 40
click at [243, 702] on input "AI Optimize Shipment will be auto arranged" at bounding box center [236, 709] width 13 height 13
checkbox input "false"
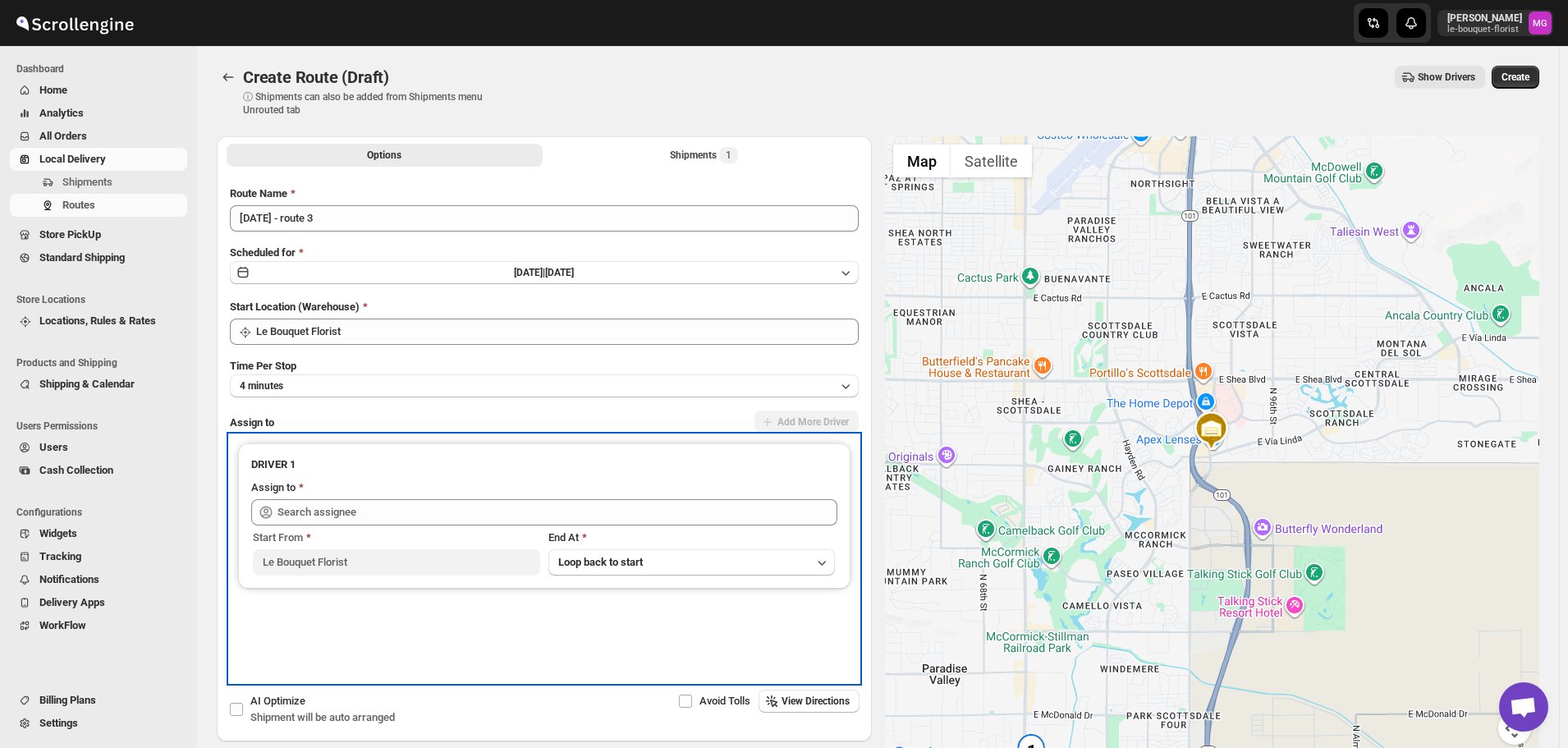
click at [339, 526] on div "Start From Le Bouquet Florist End At Loop back to start" at bounding box center [544, 550] width 586 height 50
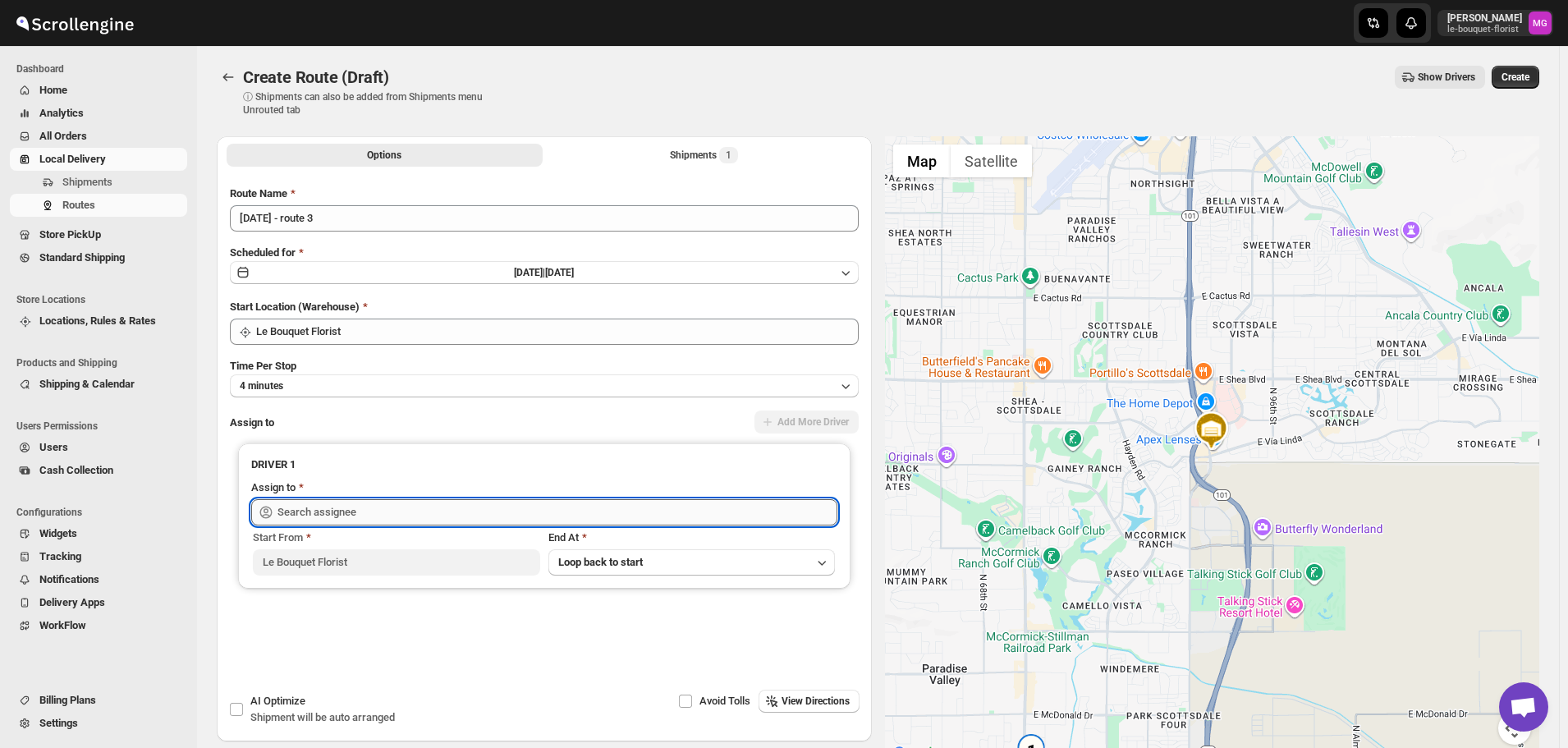
click at [339, 521] on input "text" at bounding box center [558, 512] width 560 height 27
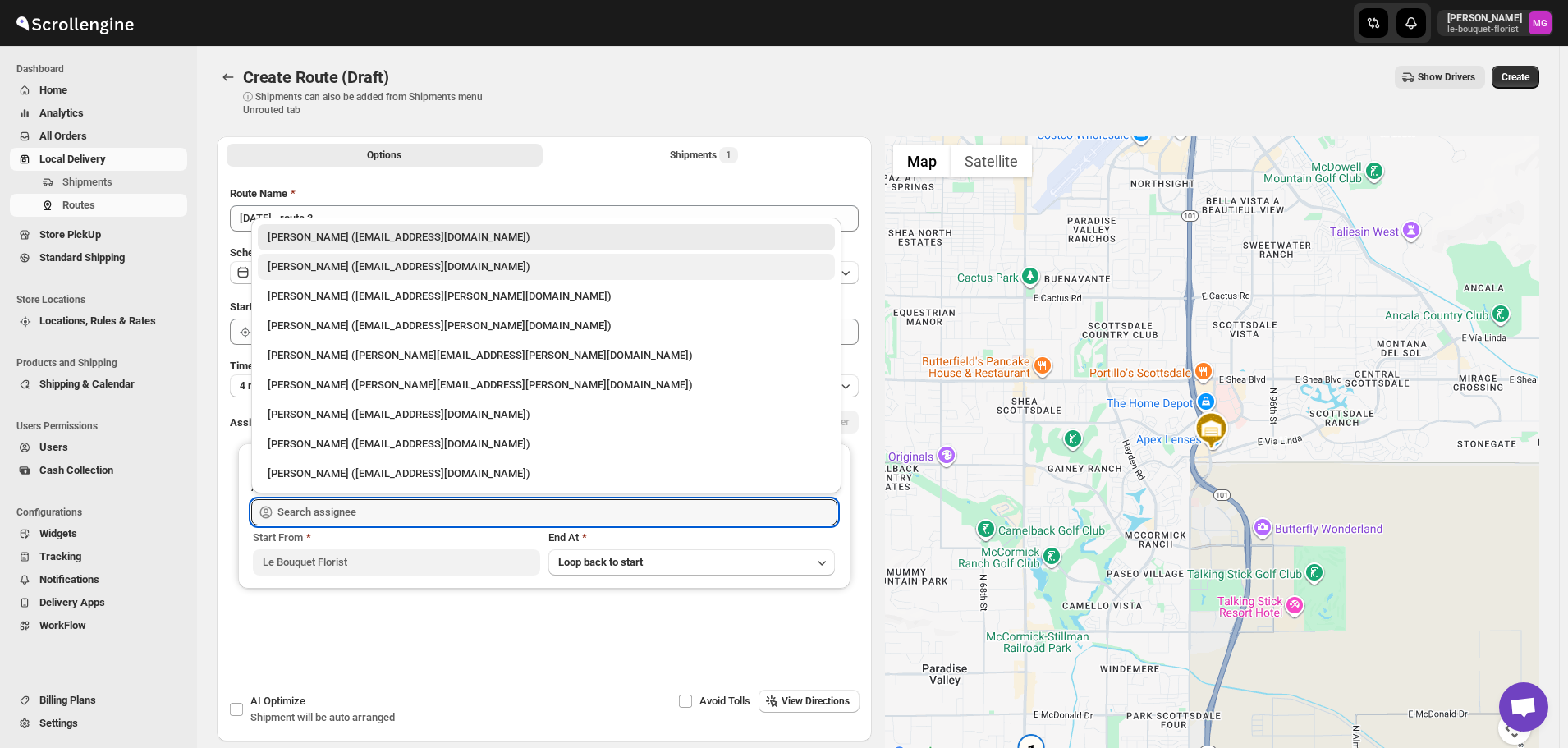
click at [296, 270] on div "[PERSON_NAME] ([EMAIL_ADDRESS][DOMAIN_NAME])" at bounding box center [546, 266] width 558 height 16
type input "[PERSON_NAME] ([EMAIL_ADDRESS][DOMAIN_NAME])"
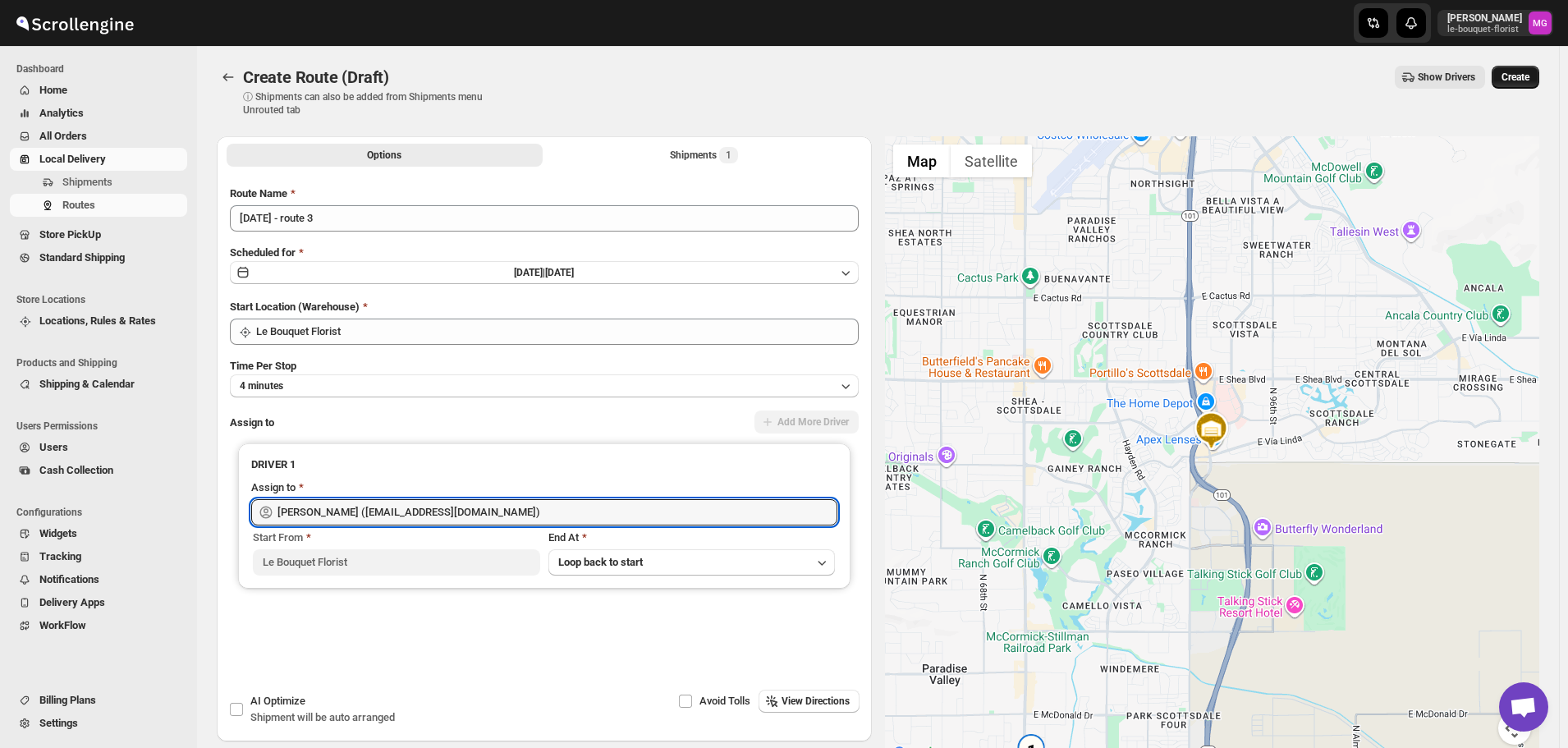
click at [1530, 75] on span "Create" at bounding box center [1515, 77] width 28 height 13
